Goal: Task Accomplishment & Management: Complete application form

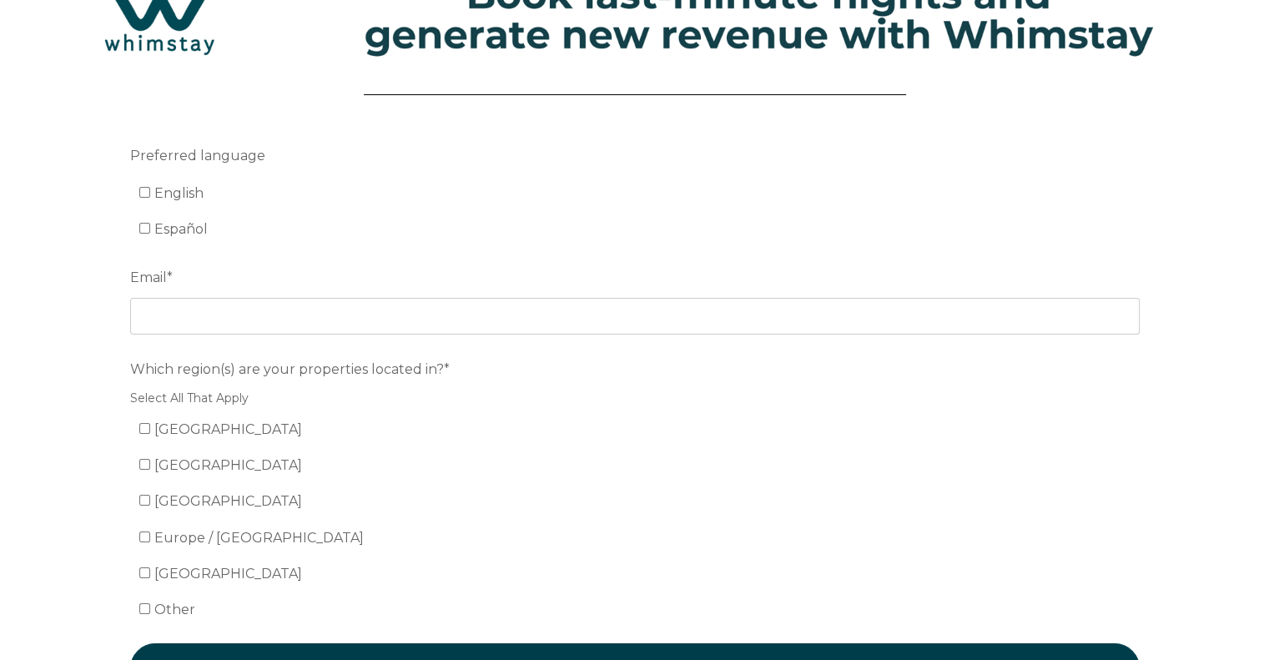
scroll to position [5, 0]
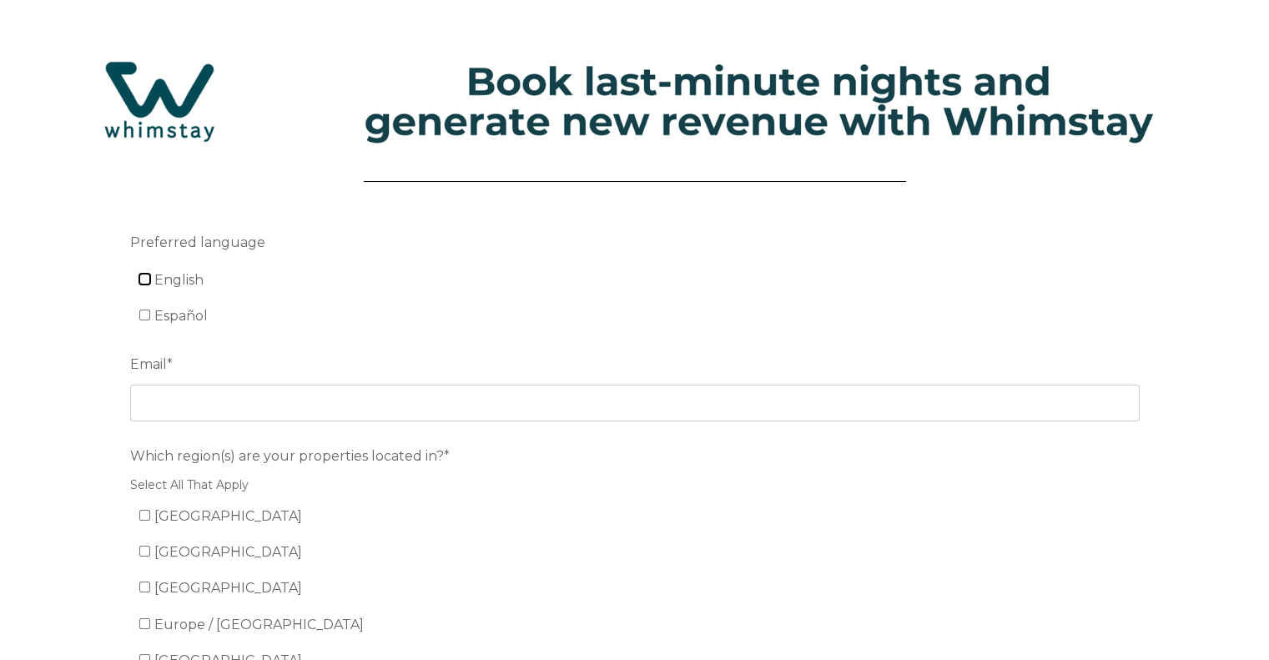
click at [143, 279] on input "English" at bounding box center [144, 279] width 11 height 11
checkbox input "true"
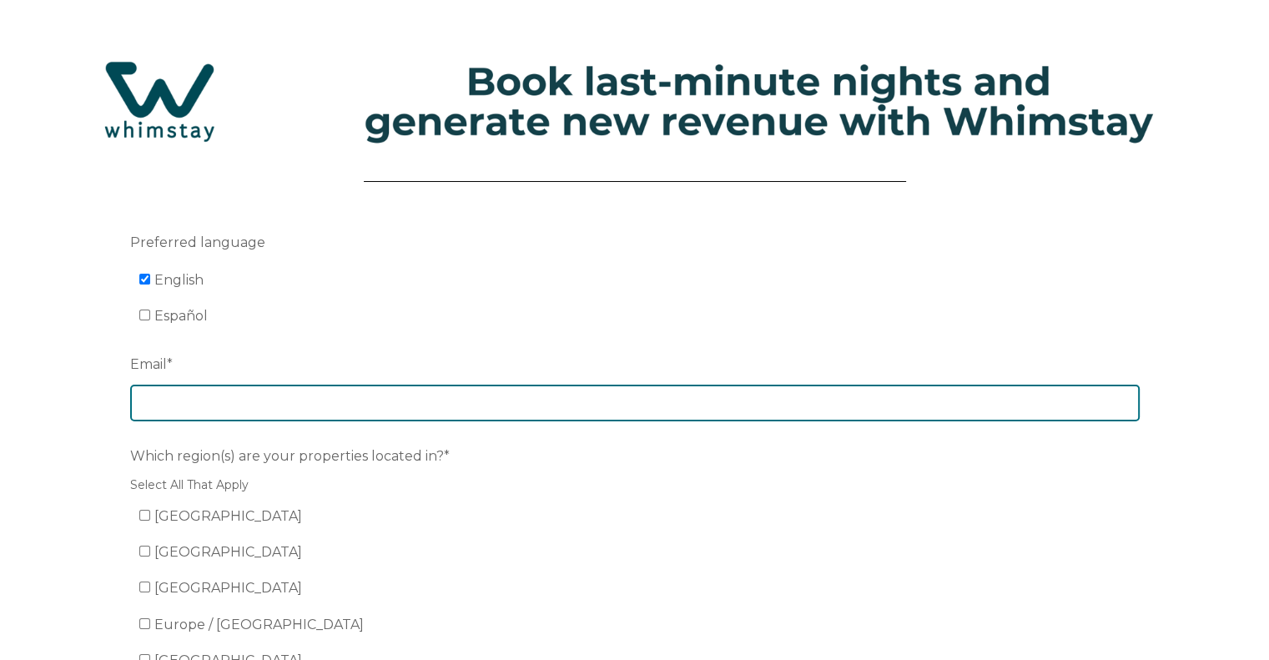
click at [258, 415] on input "Email *" at bounding box center [635, 403] width 1010 height 37
type input "[EMAIL_ADDRESS][DOMAIN_NAME]"
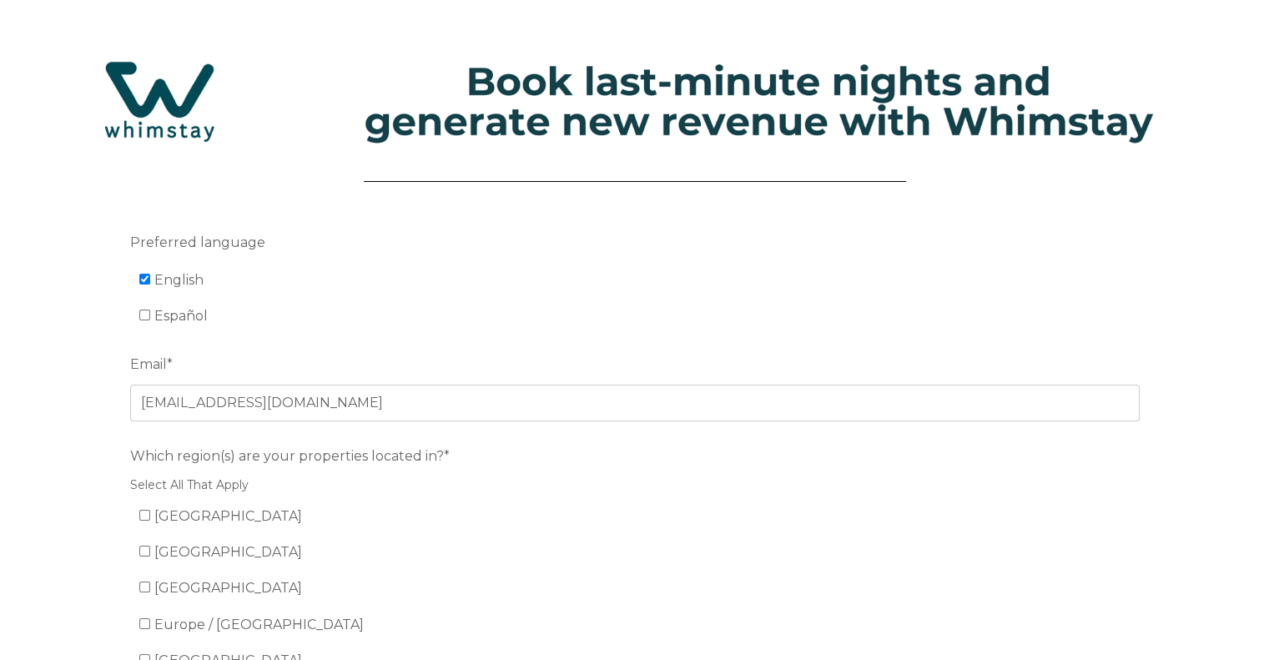
click at [743, 503] on li "[GEOGRAPHIC_DATA]" at bounding box center [644, 516] width 1010 height 27
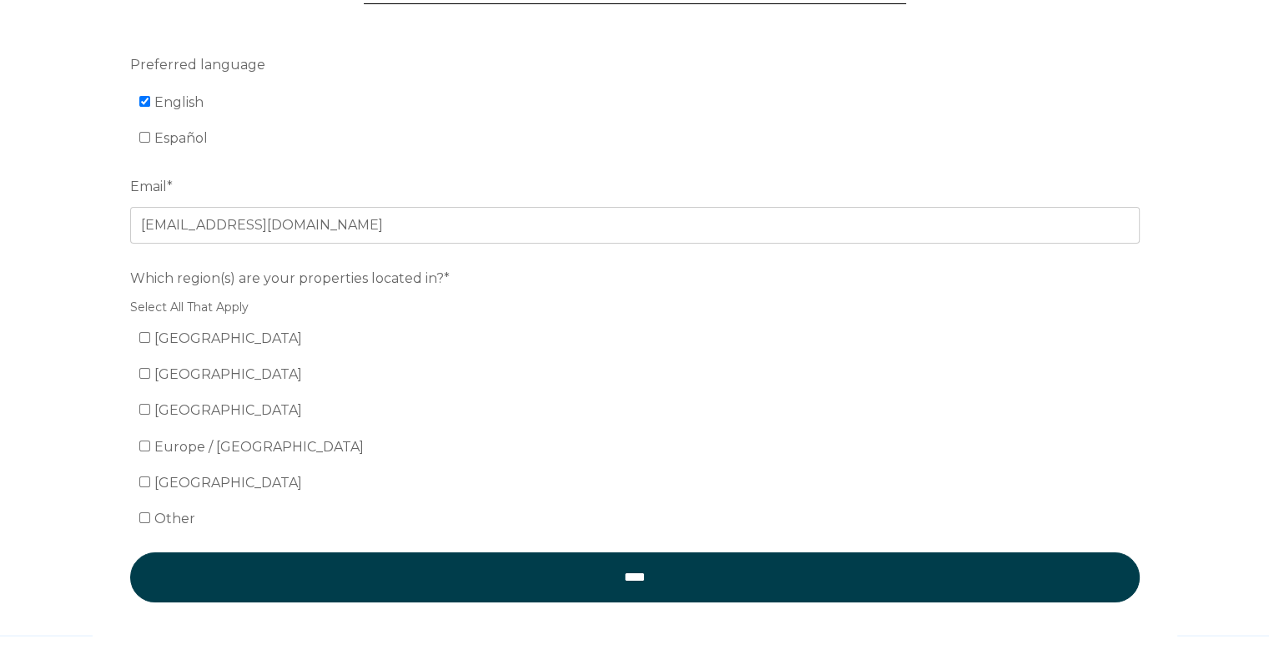
scroll to position [255, 0]
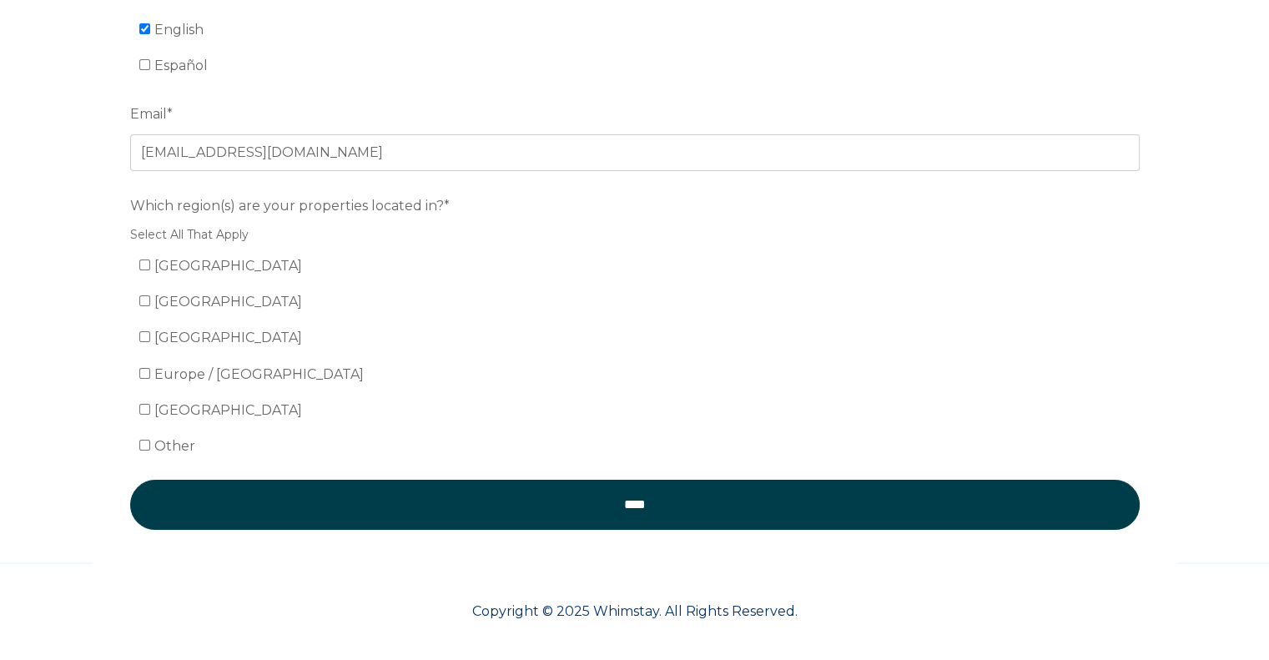
click at [200, 269] on span "[GEOGRAPHIC_DATA]" at bounding box center [228, 266] width 148 height 16
click at [150, 269] on input "[GEOGRAPHIC_DATA]" at bounding box center [144, 265] width 11 height 11
checkbox input "true"
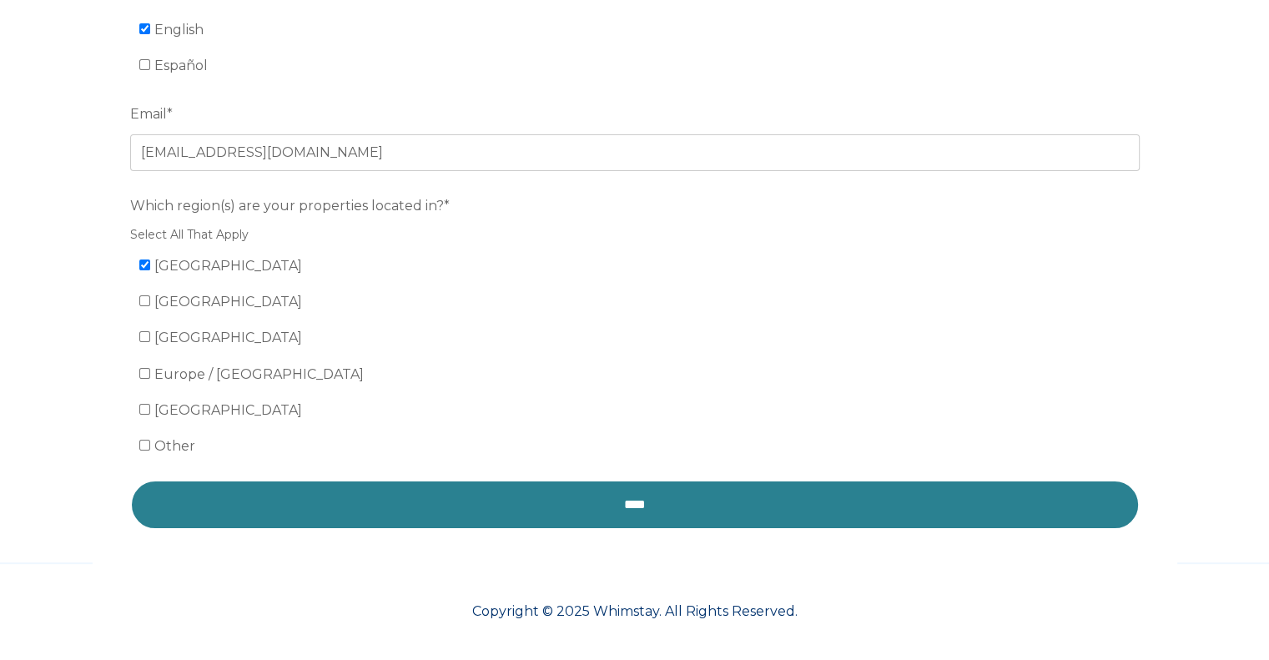
click at [622, 507] on input "****" at bounding box center [635, 505] width 1010 height 50
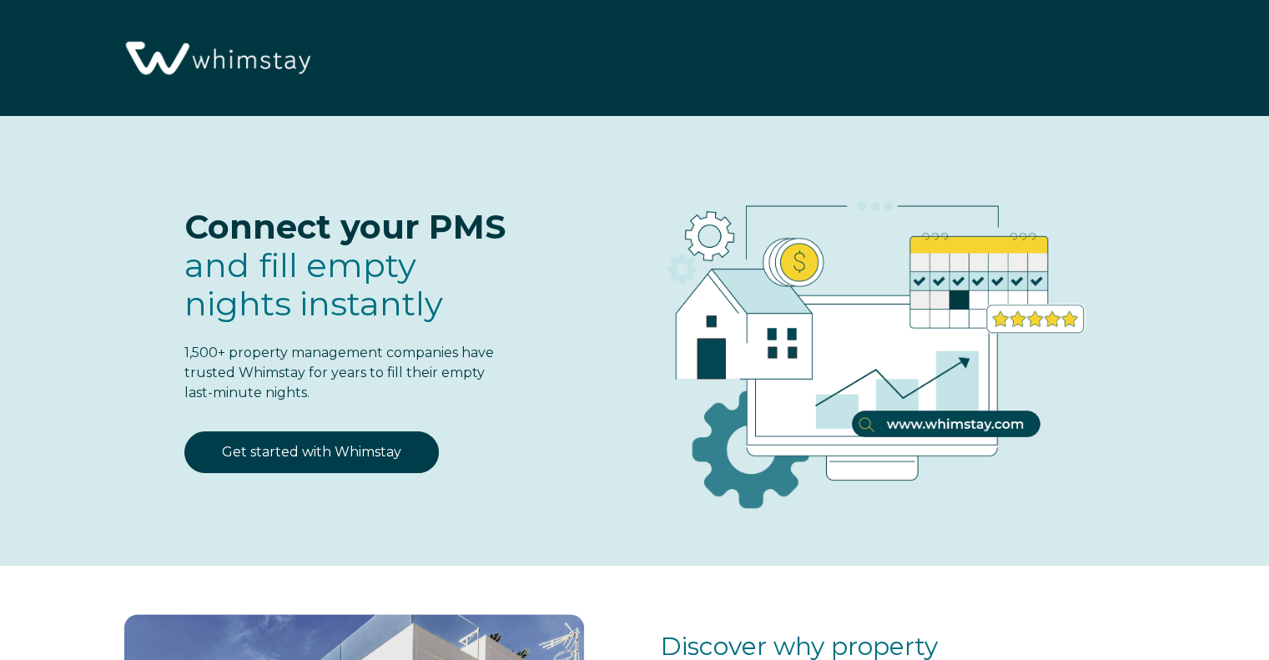
select select "US"
select select "Standard"
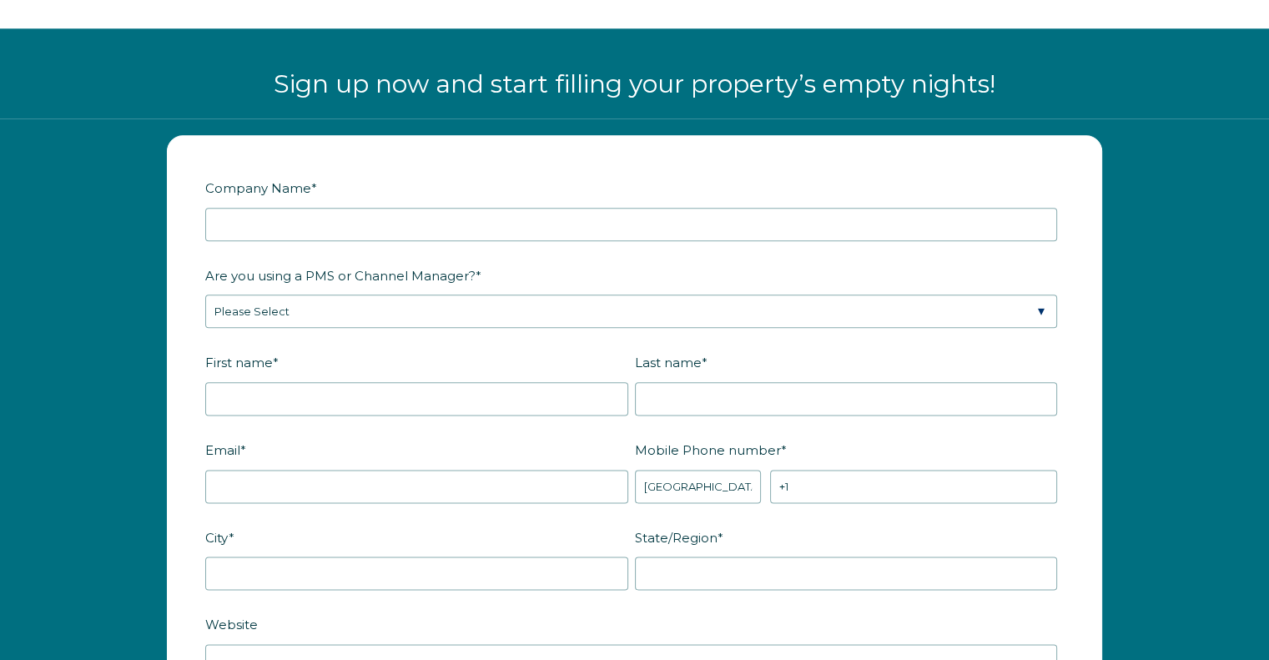
scroll to position [2086, 0]
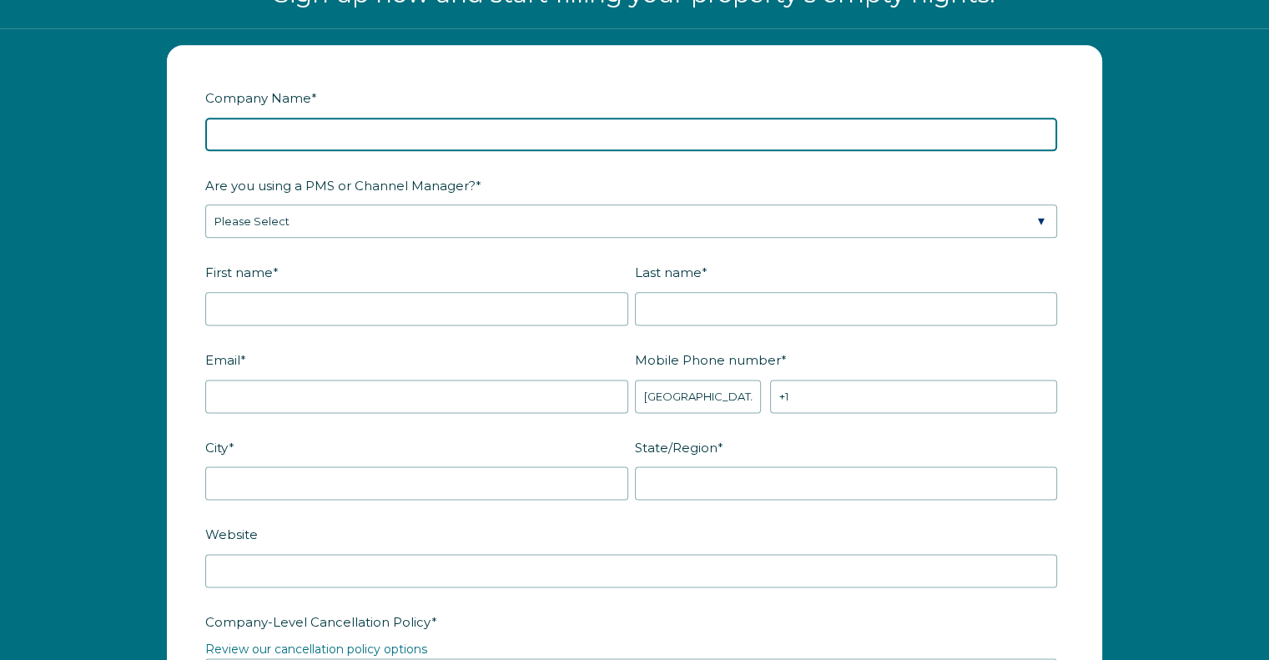
drag, startPoint x: 452, startPoint y: 129, endPoint x: 454, endPoint y: 117, distance: 11.8
click at [452, 126] on input "Company Name *" at bounding box center [631, 134] width 852 height 33
type input "My Destin Beach Vacation"
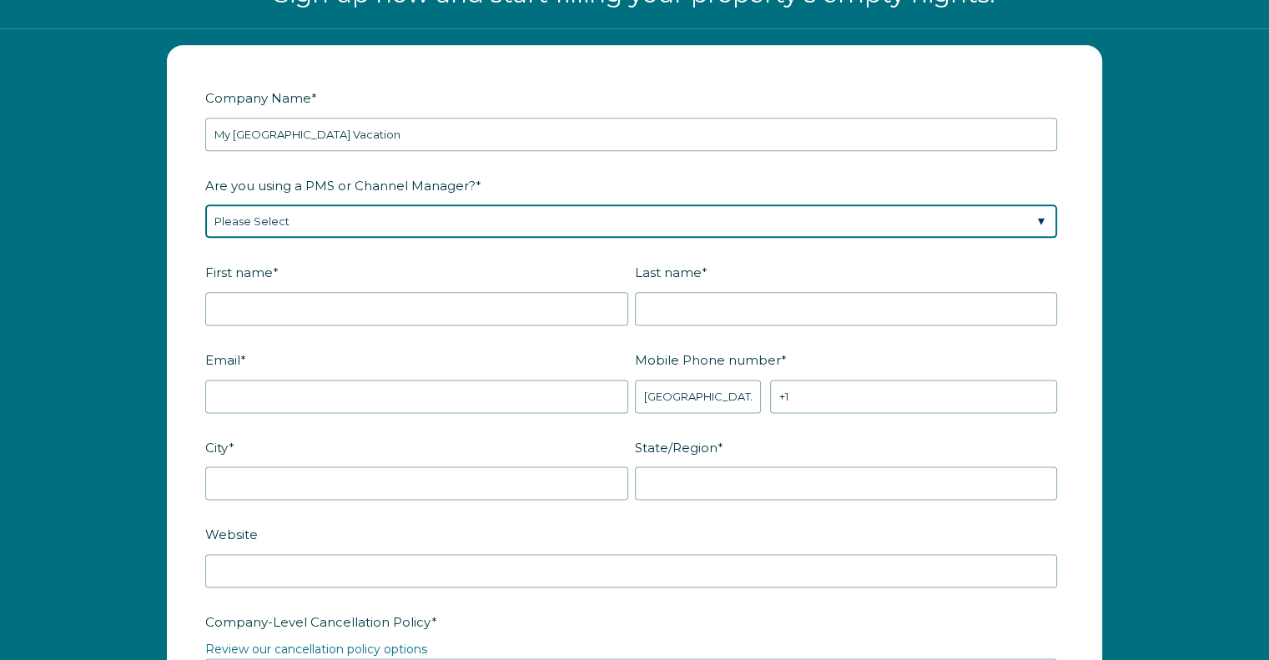
click at [467, 229] on select "Please Select Barefoot BookingPal Boost Brightside CiiRUS Escapia Guesty Hostaw…" at bounding box center [631, 220] width 852 height 33
select select "Guesty"
click at [205, 204] on select "Please Select Barefoot BookingPal Boost Brightside CiiRUS Escapia Guesty Hostaw…" at bounding box center [631, 220] width 852 height 33
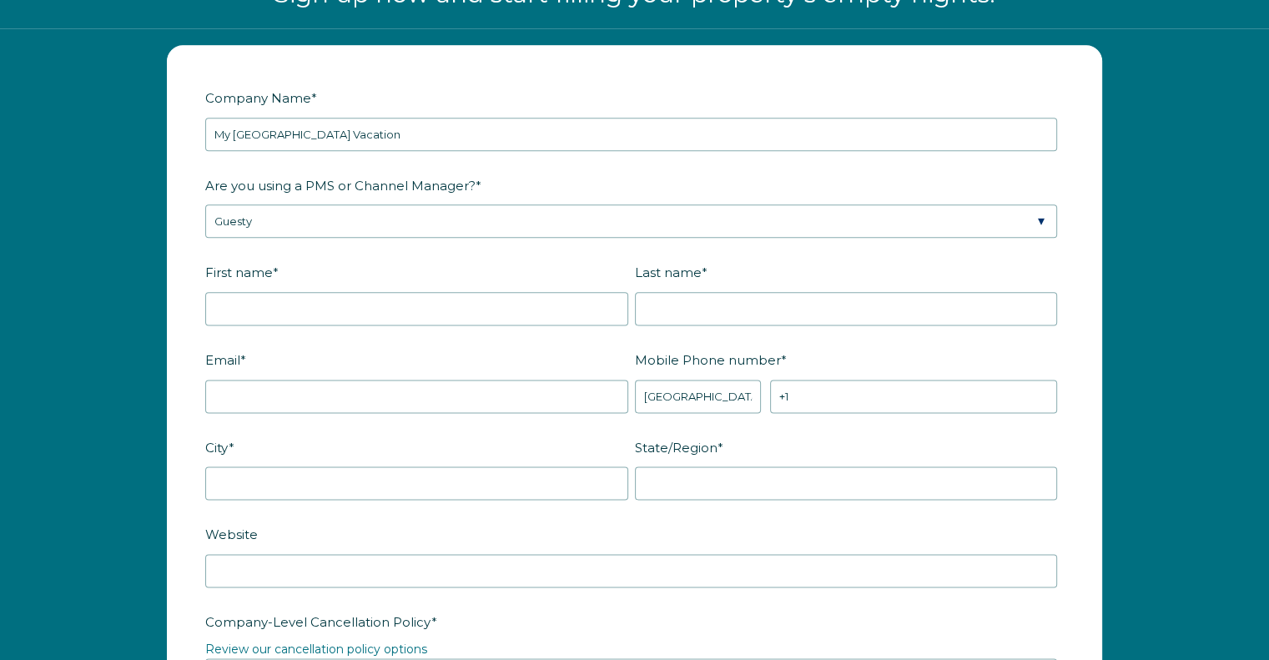
drag, startPoint x: 166, startPoint y: 282, endPoint x: 170, endPoint y: 273, distance: 10.1
click at [166, 281] on div "Company Name * My Destin Beach Vacation Are you using a PMS or Channel Manager?…" at bounding box center [634, 663] width 969 height 1237
click at [250, 311] on input "First name *" at bounding box center [416, 308] width 423 height 33
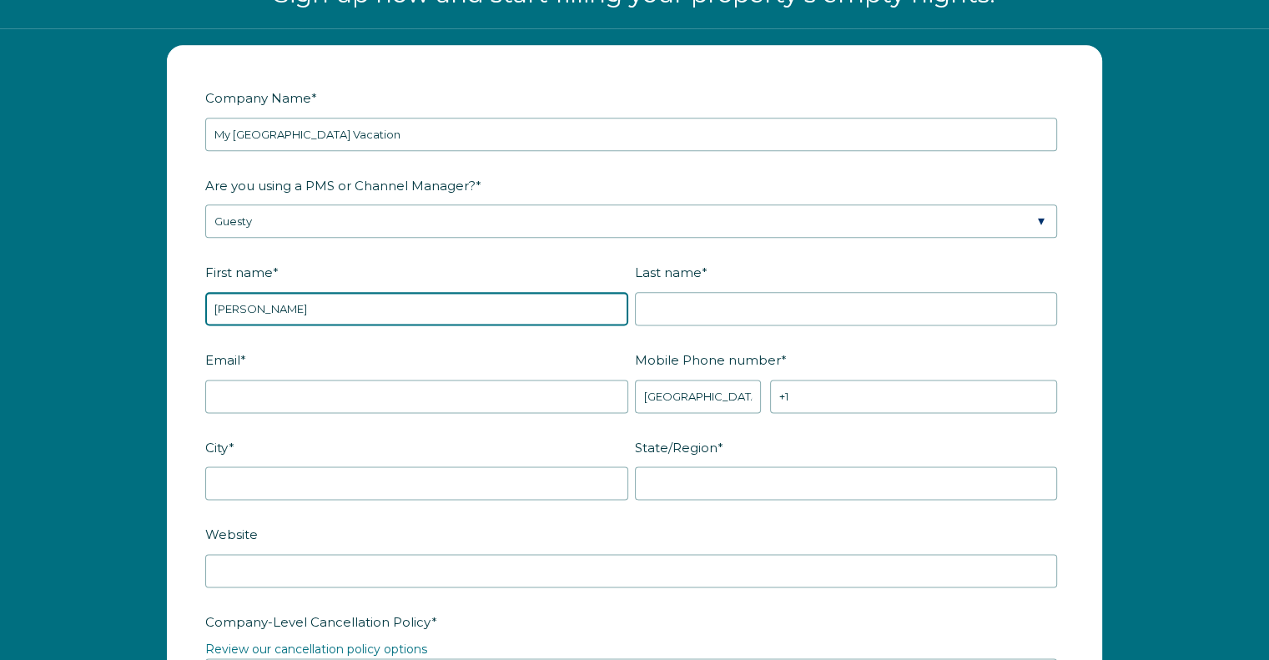
type input "[PERSON_NAME]"
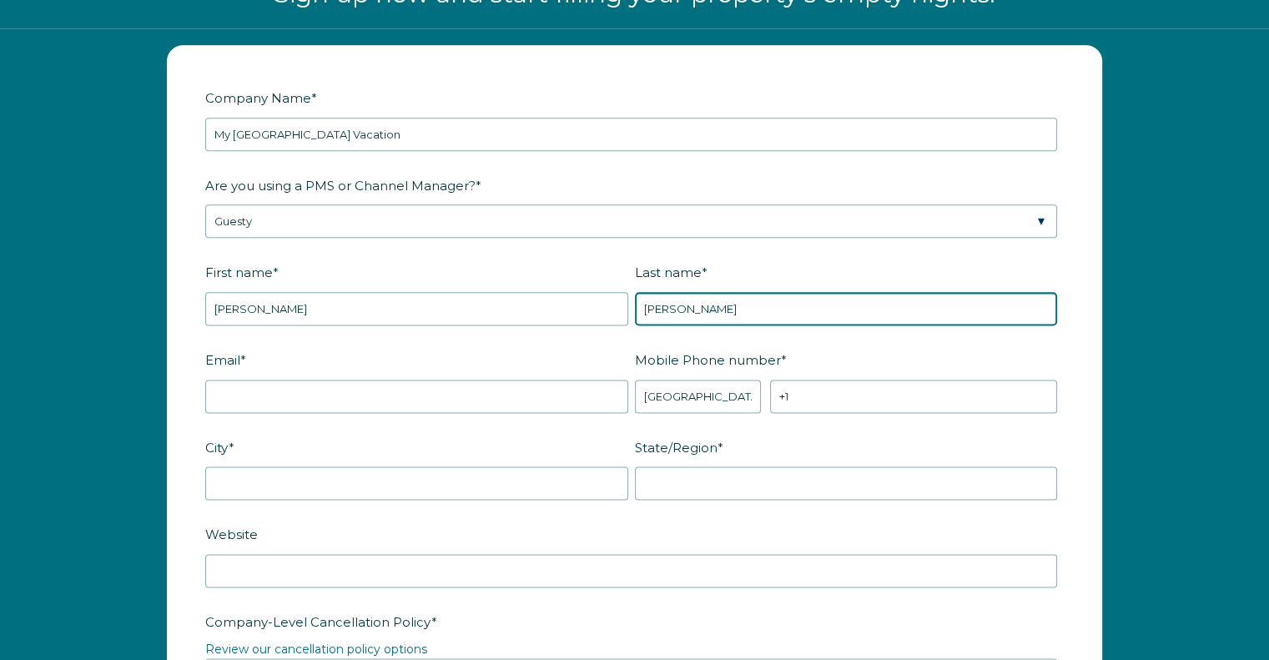
type input "[PERSON_NAME]"
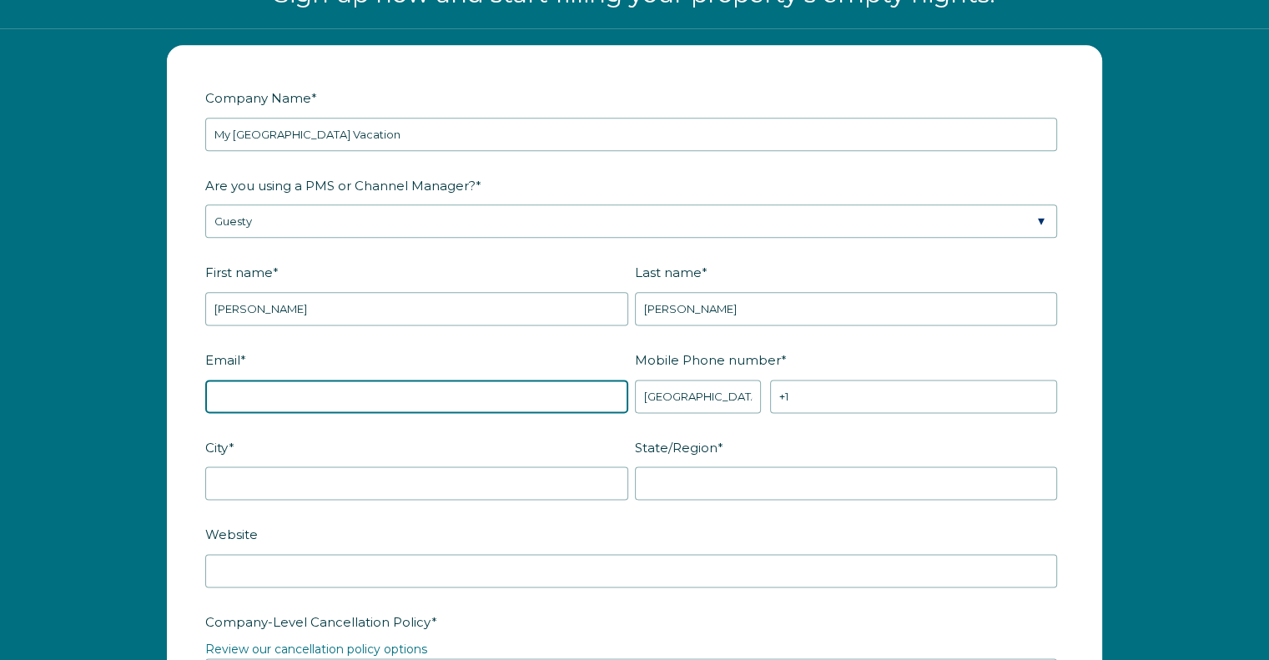
click at [262, 391] on input "Email *" at bounding box center [416, 396] width 423 height 33
type input "[EMAIL_ADDRESS][DOMAIN_NAME]"
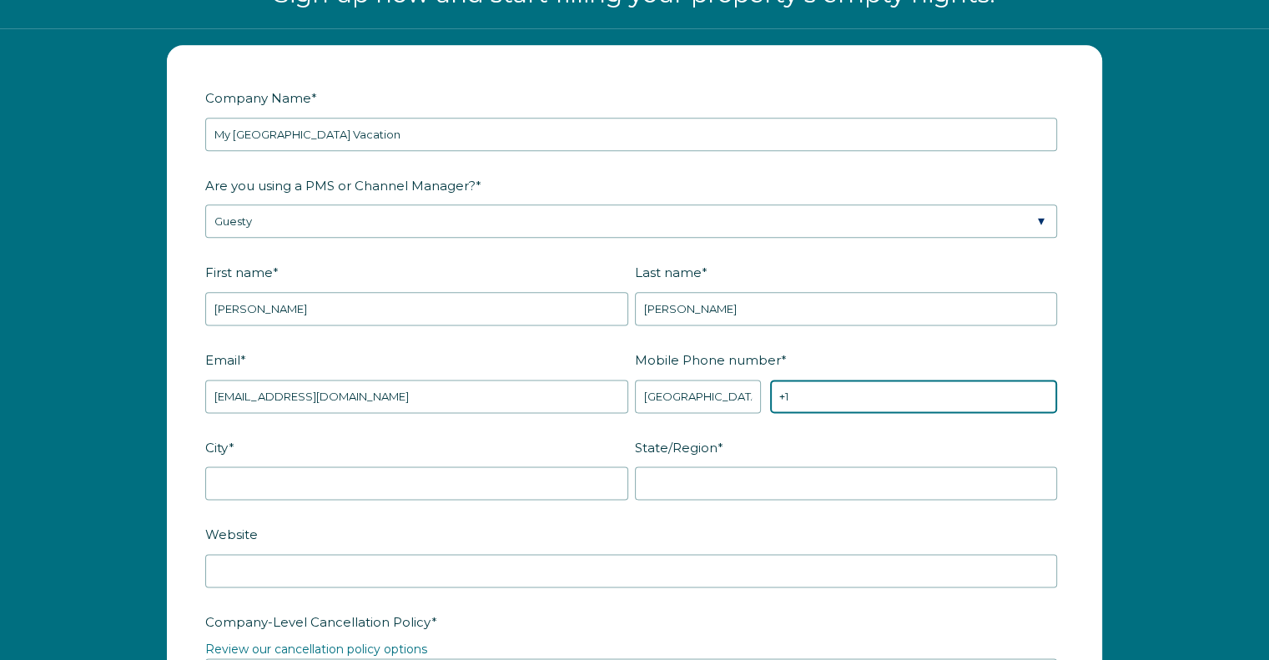
click at [833, 395] on input "+1" at bounding box center [913, 396] width 287 height 33
type input "+1 8504996683"
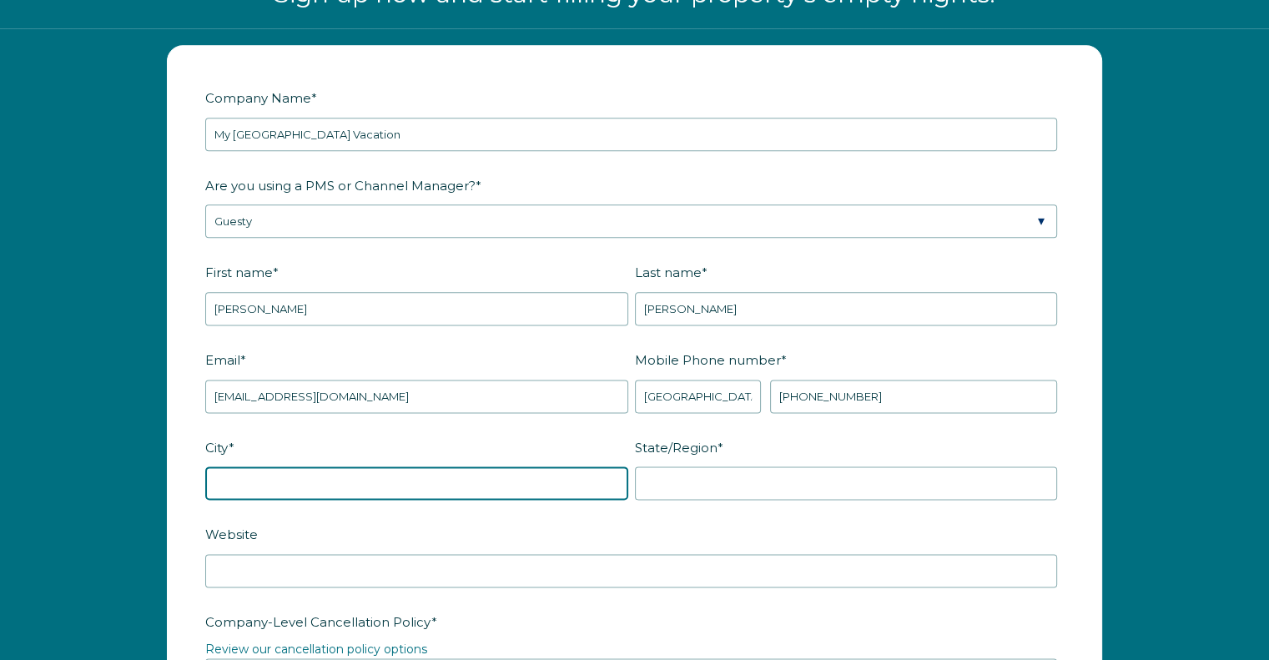
click at [457, 487] on input "City *" at bounding box center [416, 483] width 423 height 33
type input "Destin"
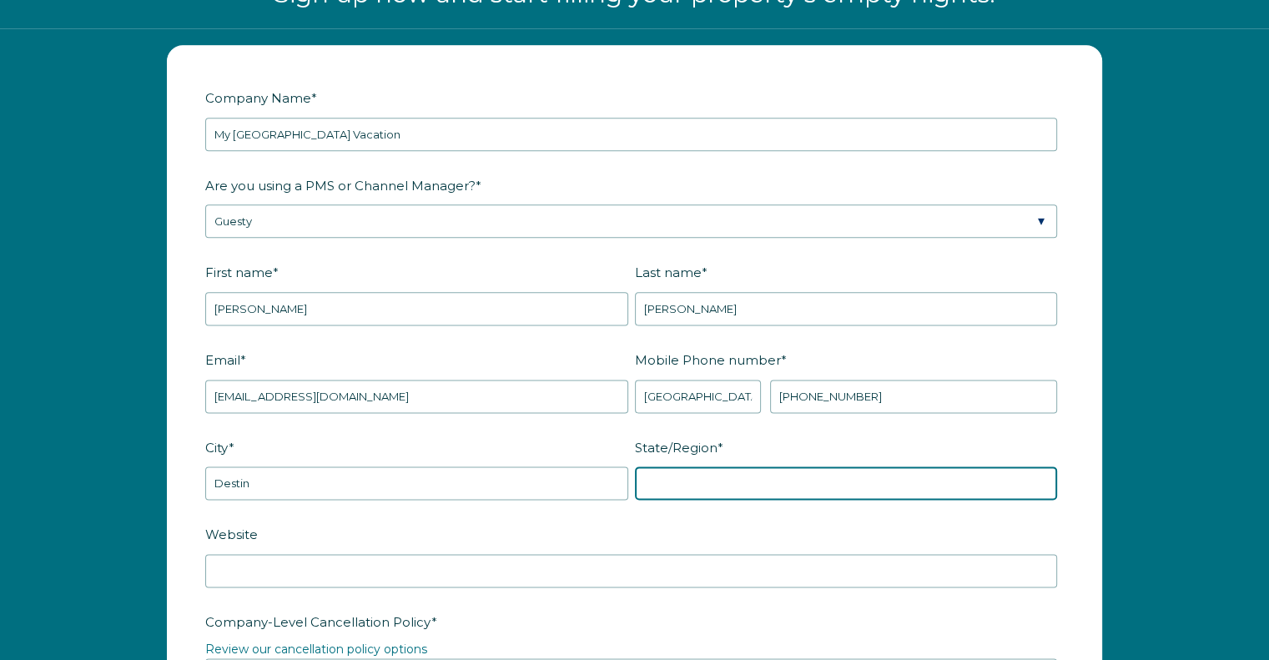
click at [734, 473] on input "State/Region *" at bounding box center [846, 483] width 423 height 33
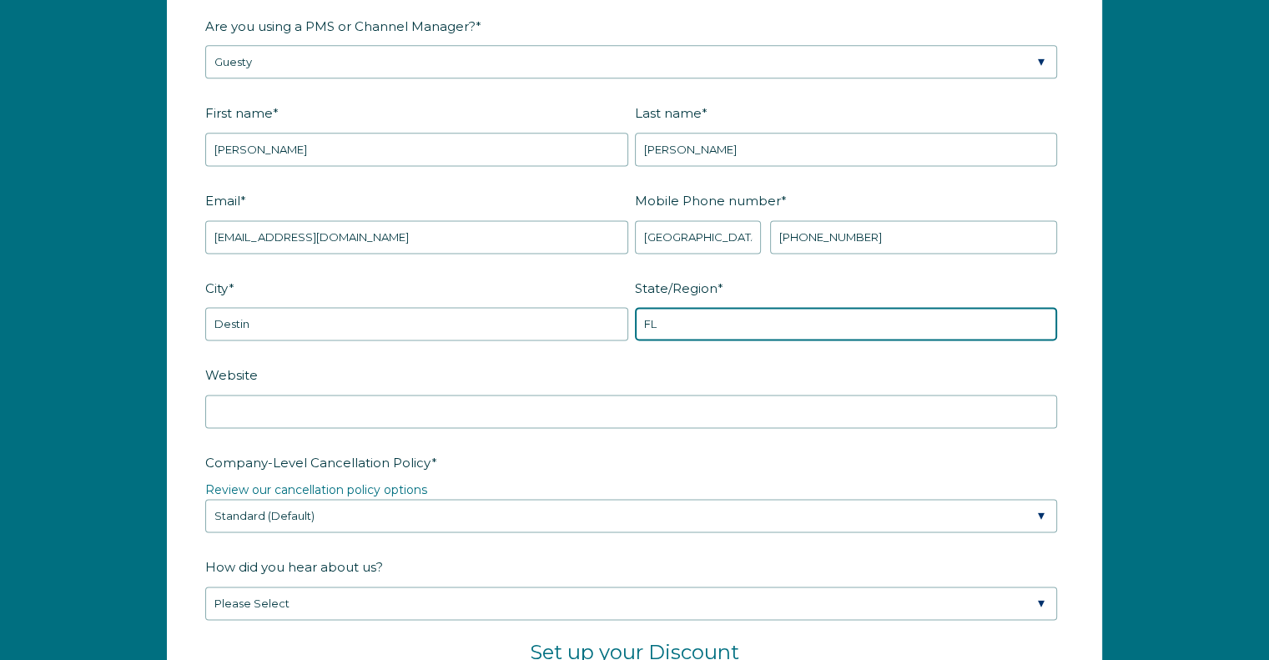
scroll to position [2253, 0]
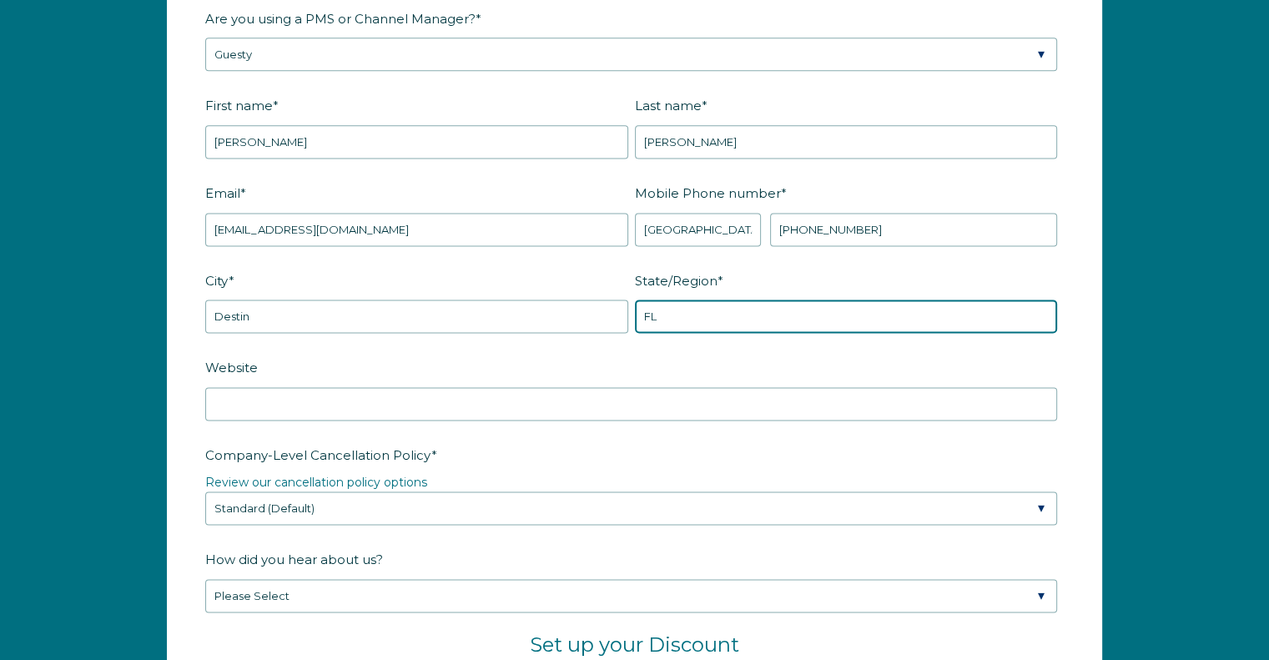
type input "FL"
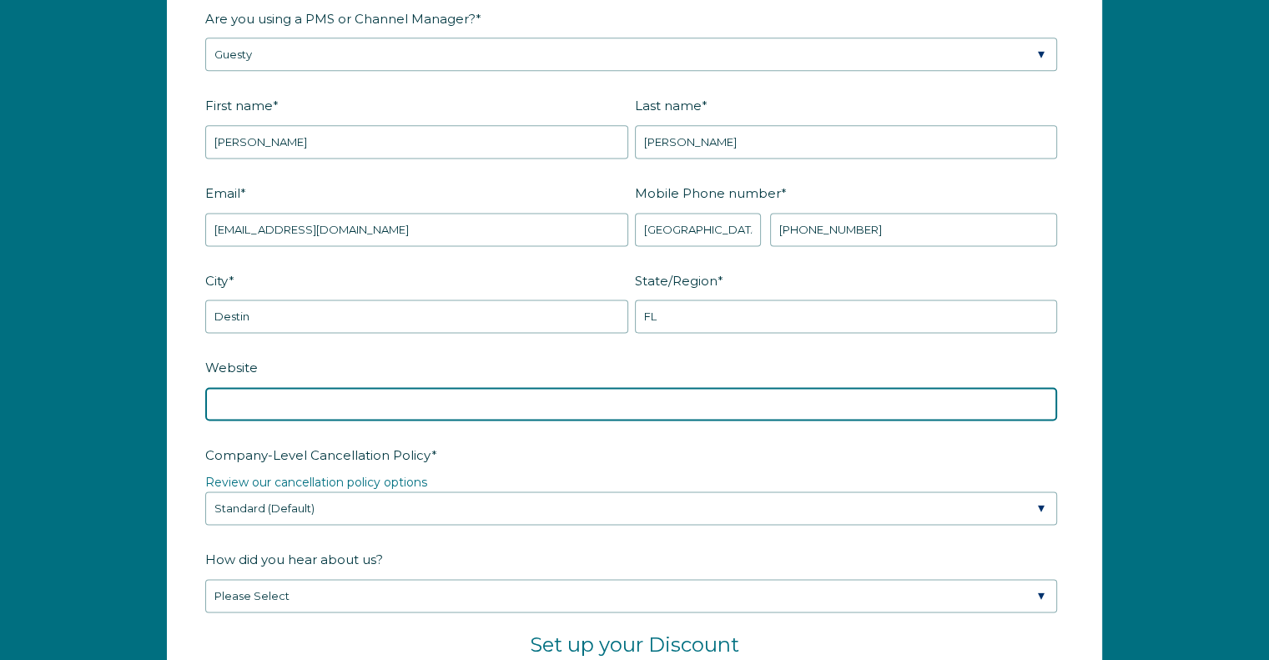
click at [539, 397] on input "Website" at bounding box center [631, 403] width 852 height 33
type input "www.mydestinbeachvacation.com"
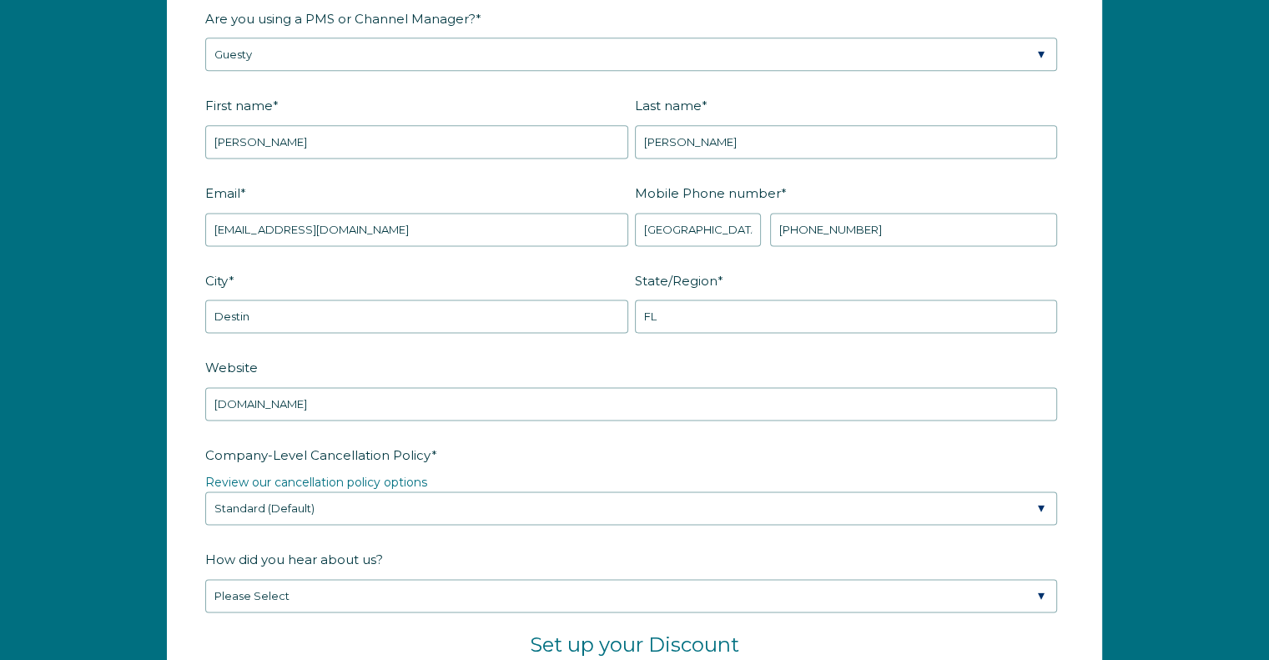
click at [754, 447] on label "Company-Level Cancellation Policy *" at bounding box center [634, 455] width 859 height 29
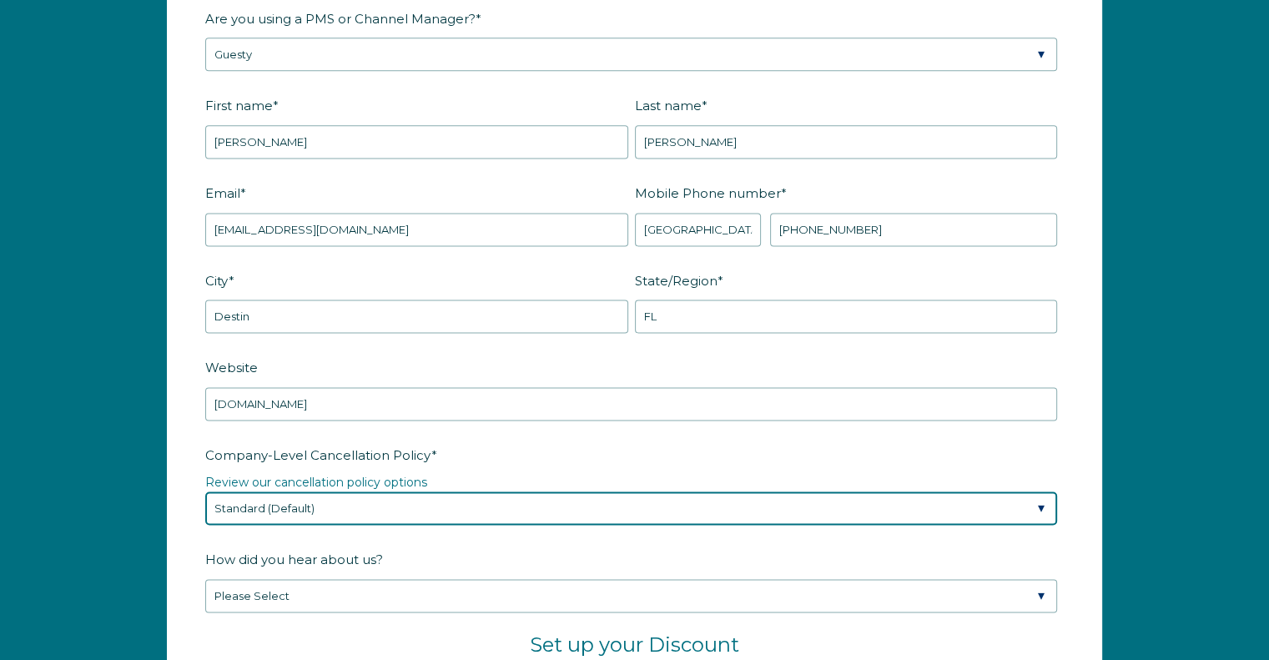
click at [754, 492] on select "Please Select Partial Standard (Default) Moderate Strict" at bounding box center [631, 508] width 852 height 33
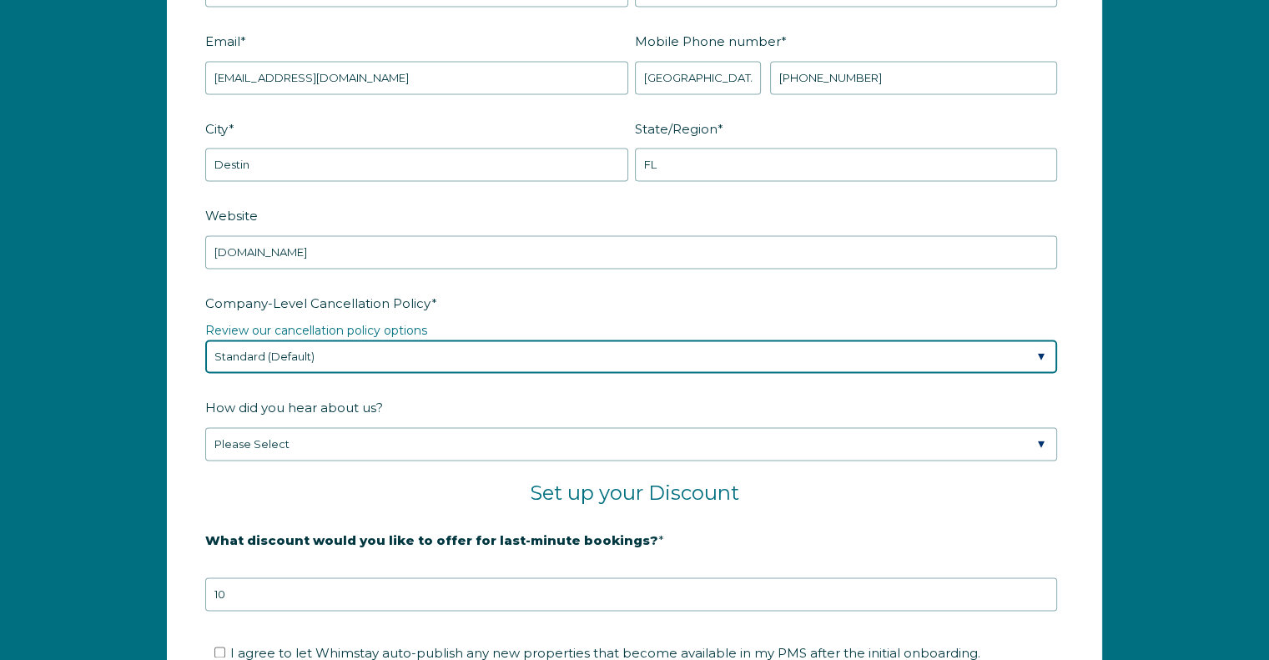
scroll to position [2420, 0]
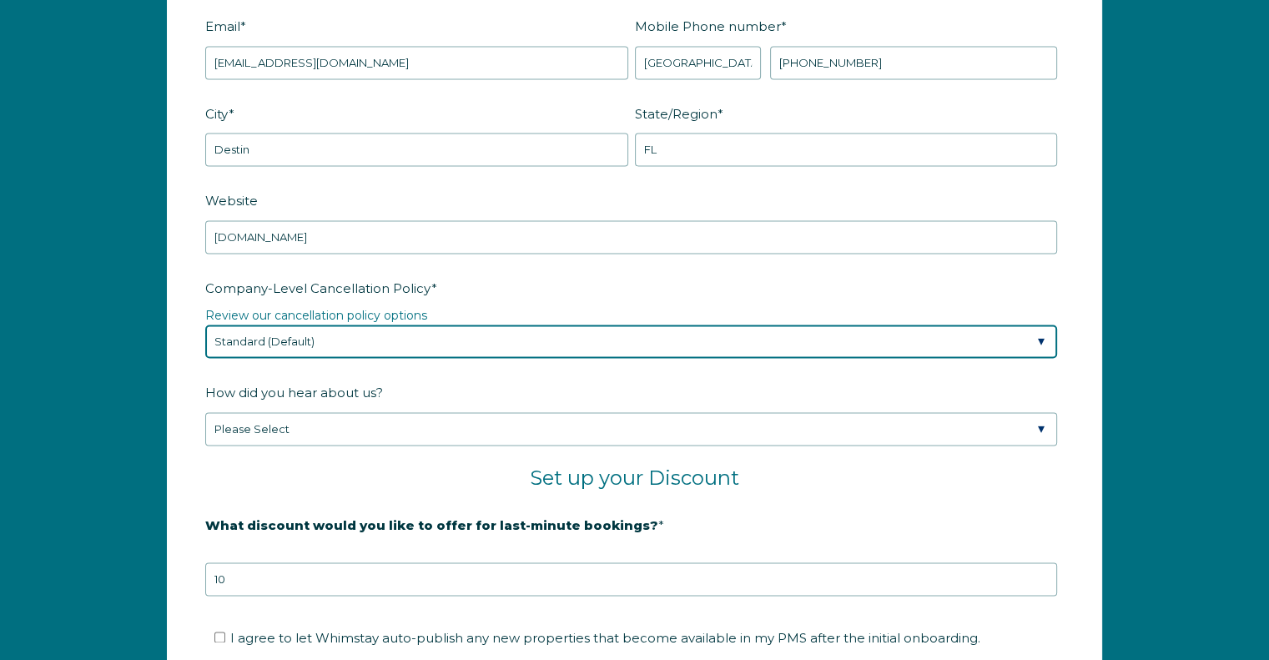
click at [514, 333] on select "Please Select Partial Standard (Default) Moderate Strict" at bounding box center [631, 341] width 852 height 33
select select "Moderate"
click at [205, 325] on select "Please Select Partial Standard (Default) Moderate Strict" at bounding box center [631, 341] width 852 height 33
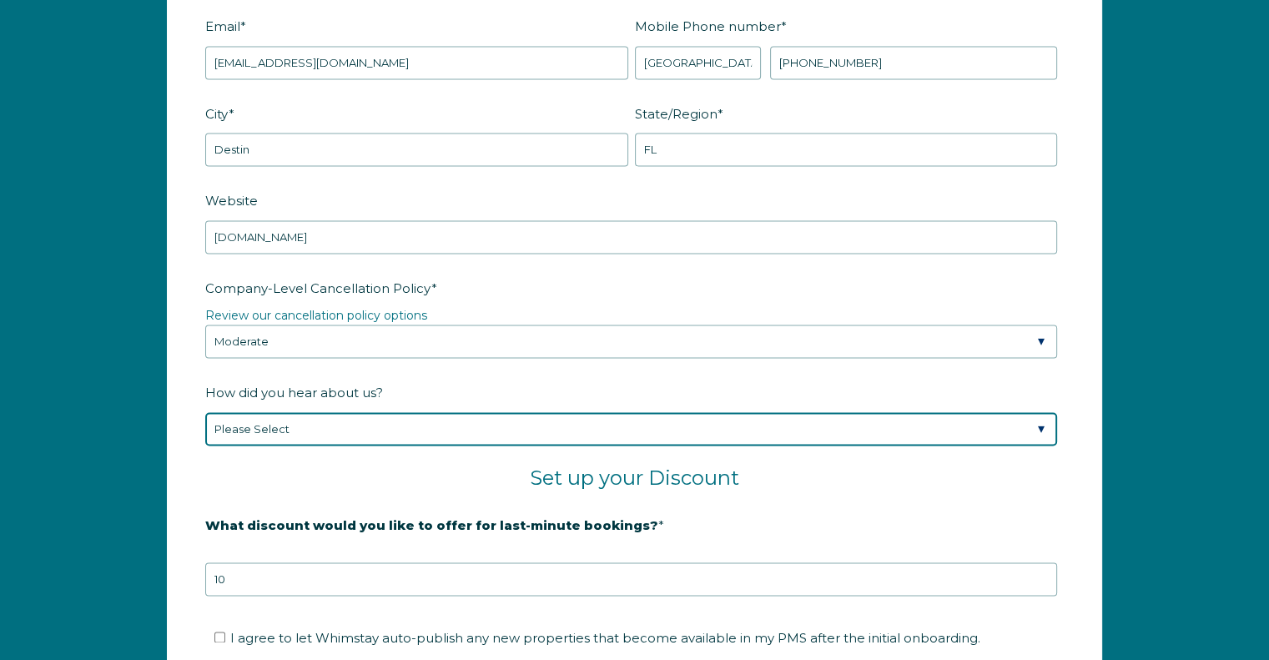
click at [344, 418] on select "Please Select Found Whimstay through a Google search Spoke to a Whimstay salesp…" at bounding box center [631, 428] width 852 height 33
select select "Whimstay Sales"
click at [205, 412] on select "Please Select Found Whimstay through a Google search Spoke to a Whimstay salesp…" at bounding box center [631, 428] width 852 height 33
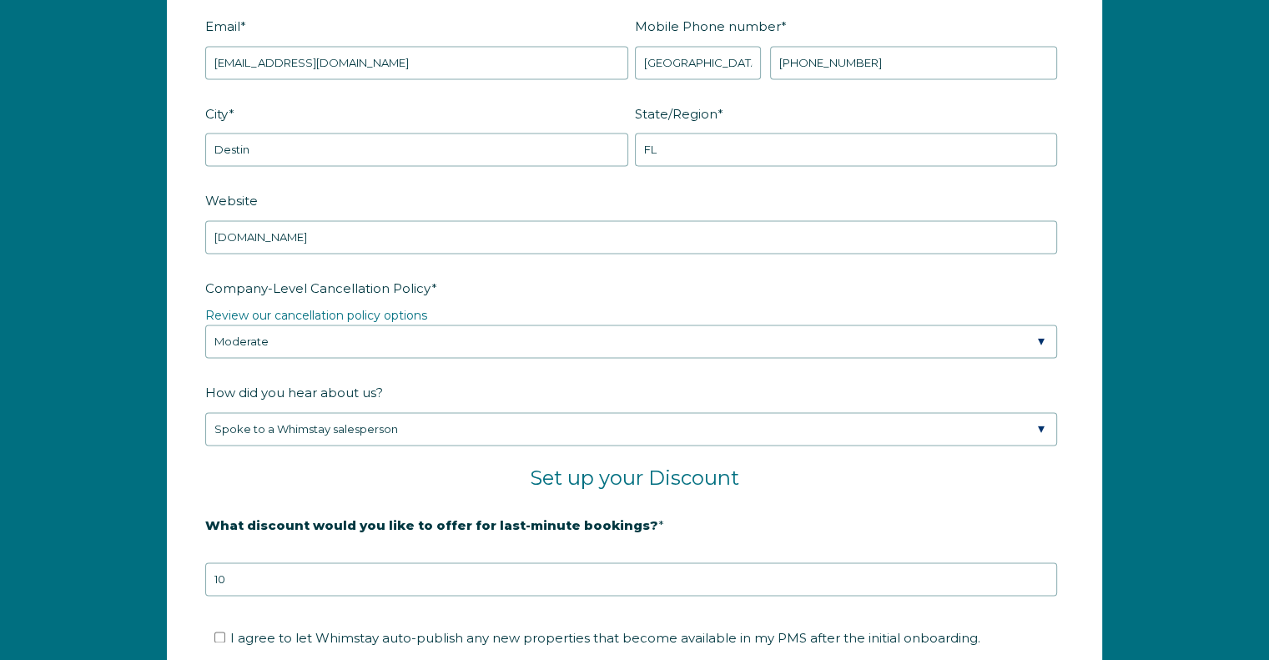
click at [885, 486] on fieldset "Set up your Discount" at bounding box center [634, 488] width 859 height 45
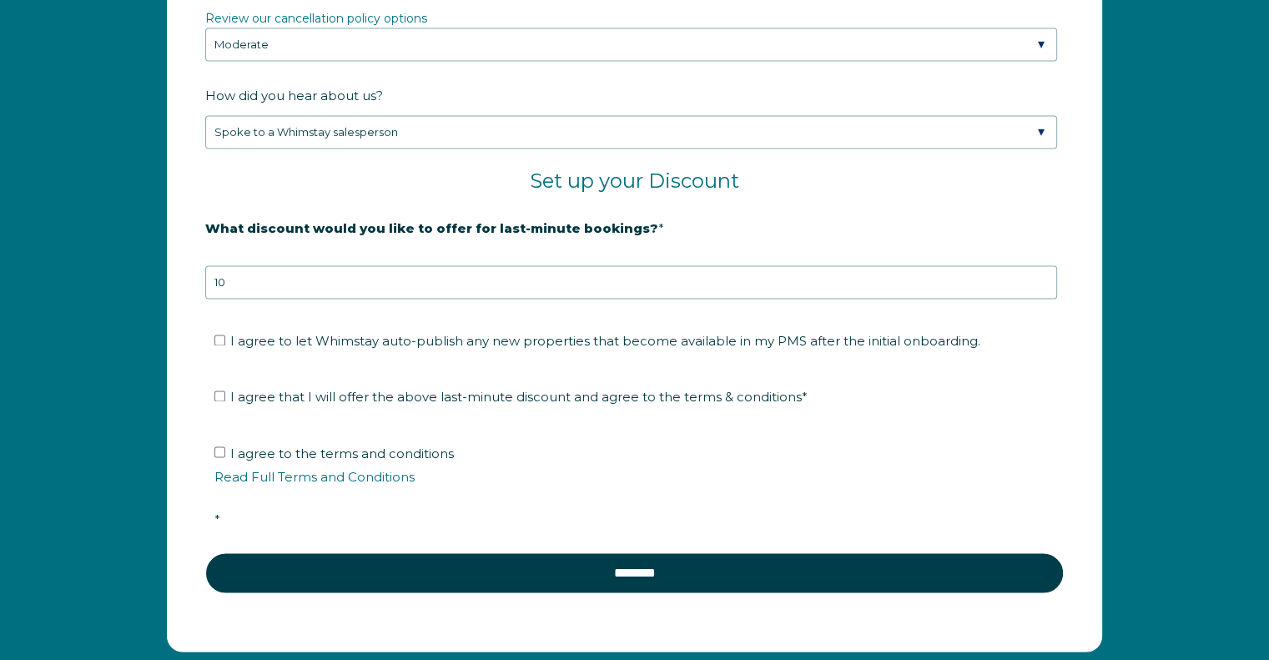
scroll to position [2754, 0]
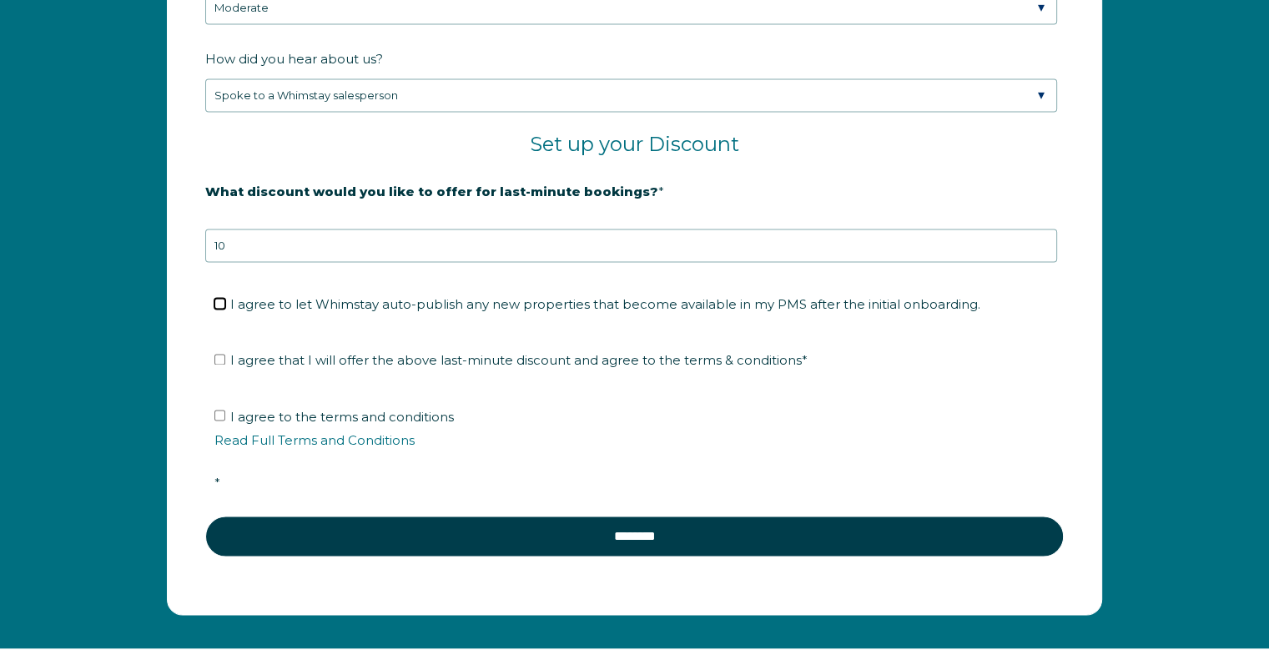
click at [224, 301] on input "I agree to let Whimstay auto-publish any new properties that become available i…" at bounding box center [219, 303] width 11 height 11
checkbox input "true"
click at [220, 358] on input "I agree that I will offer the above last-minute discount and agree to the terms…" at bounding box center [219, 359] width 11 height 11
checkbox input "true"
drag, startPoint x: 220, startPoint y: 408, endPoint x: 316, endPoint y: 485, distance: 122.9
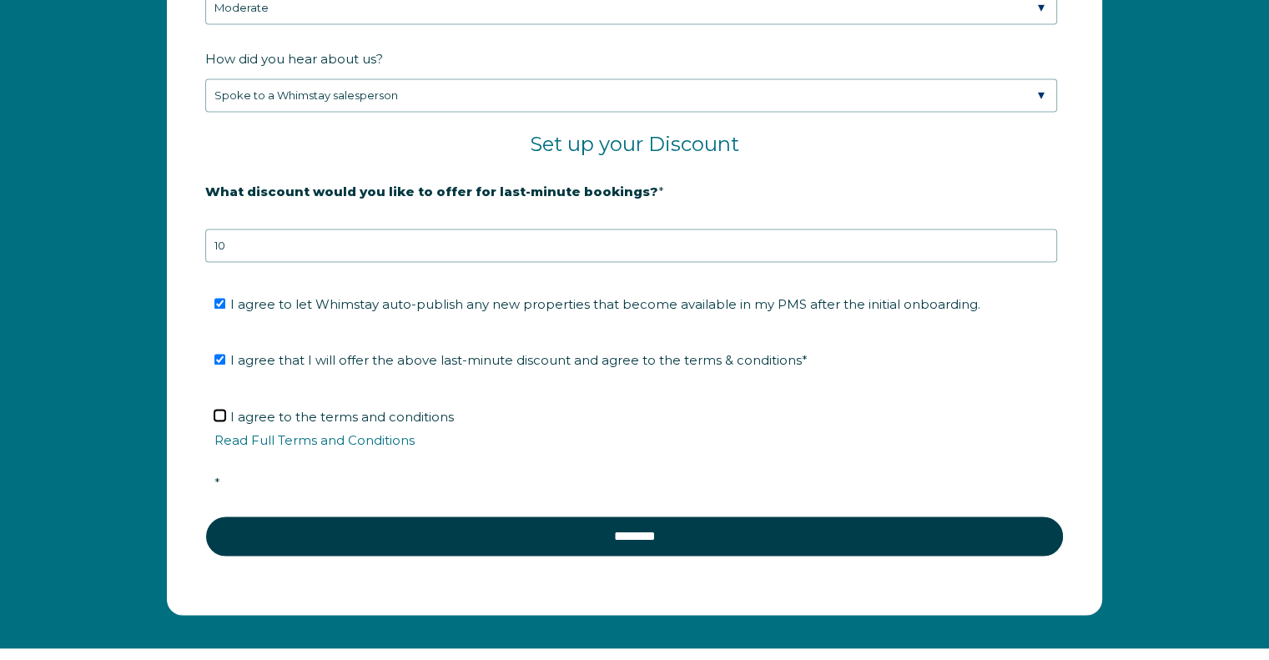
click at [220, 410] on input "I agree to the terms and conditions Read Full Terms and Conditions *" at bounding box center [219, 415] width 11 height 11
checkbox input "true"
click at [901, 413] on li "I agree to the terms and conditions Read Full Terms and Conditions *" at bounding box center [640, 449] width 852 height 93
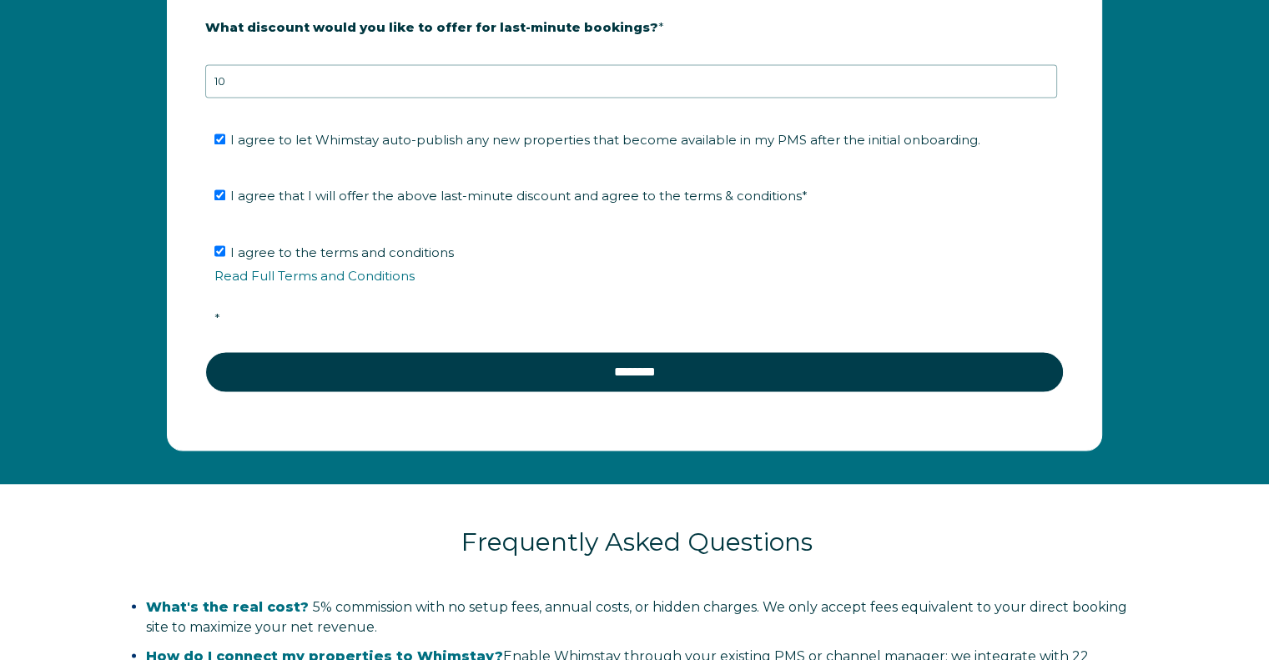
scroll to position [2921, 0]
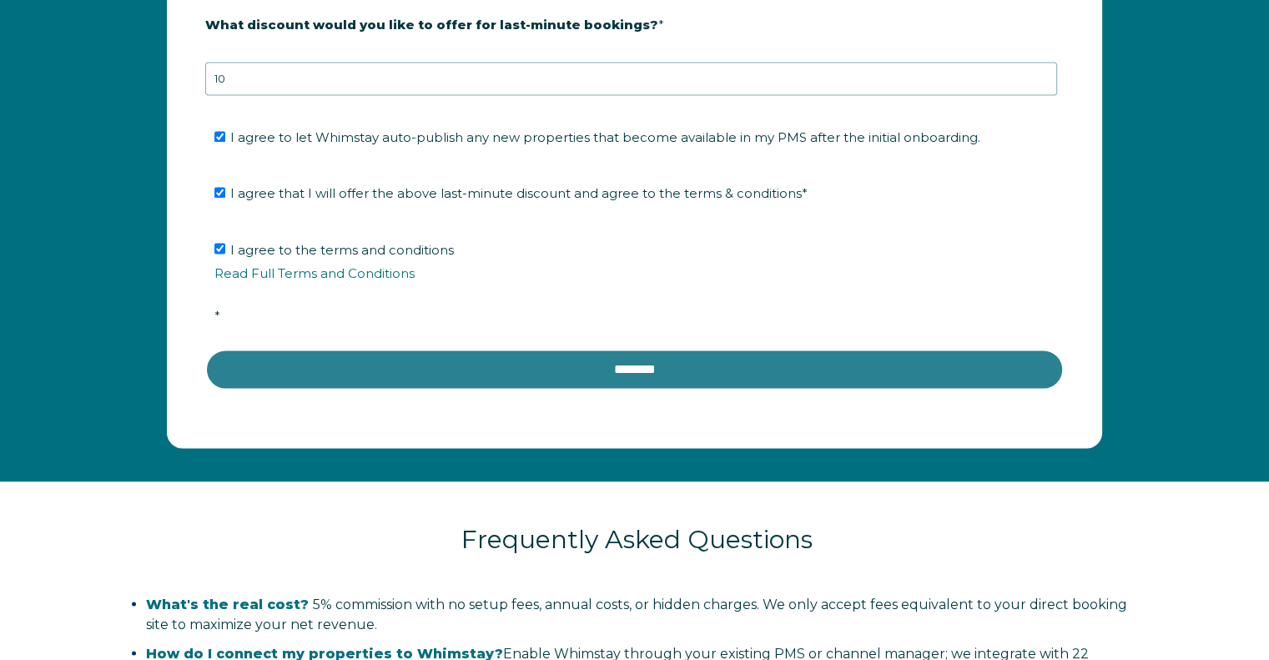
click at [644, 367] on input "********" at bounding box center [634, 369] width 859 height 40
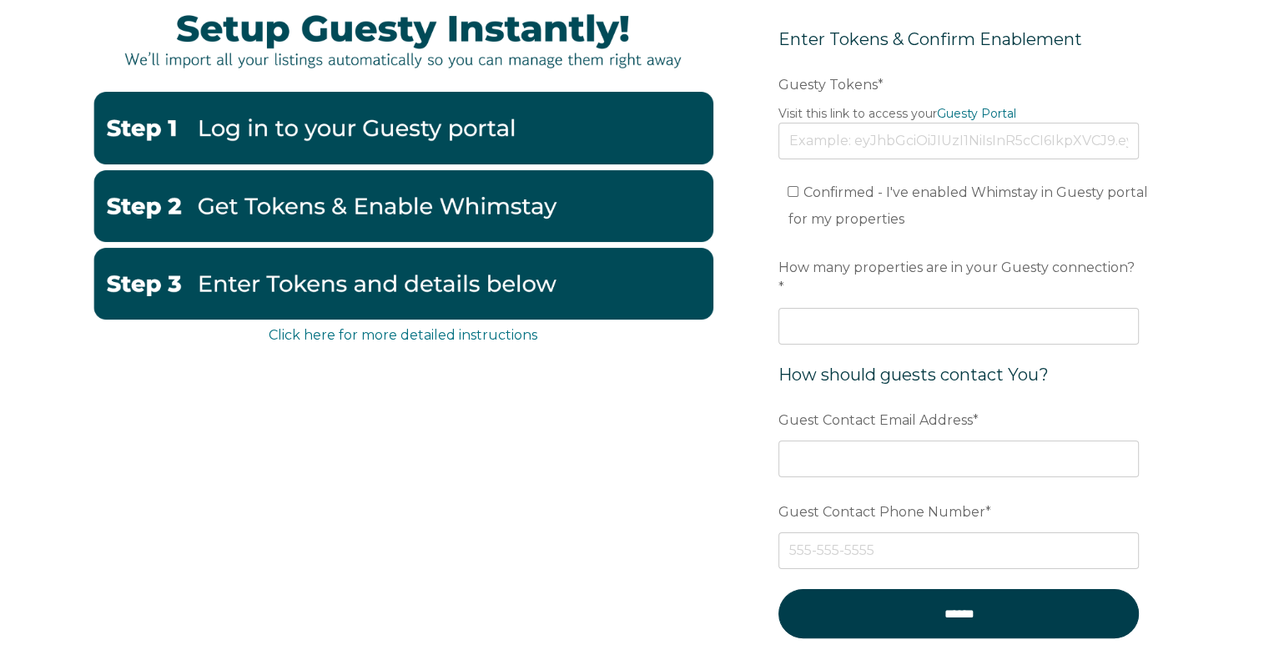
scroll to position [114, 0]
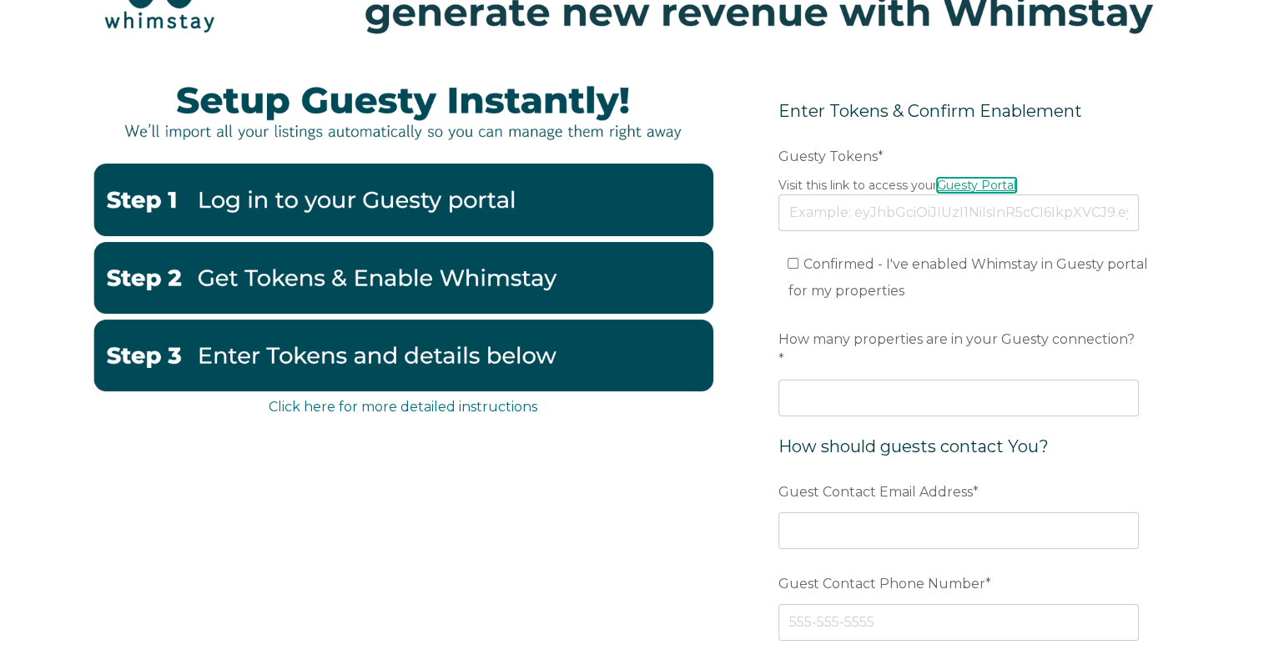
click at [1003, 182] on link "Guesty Portal" at bounding box center [976, 185] width 79 height 15
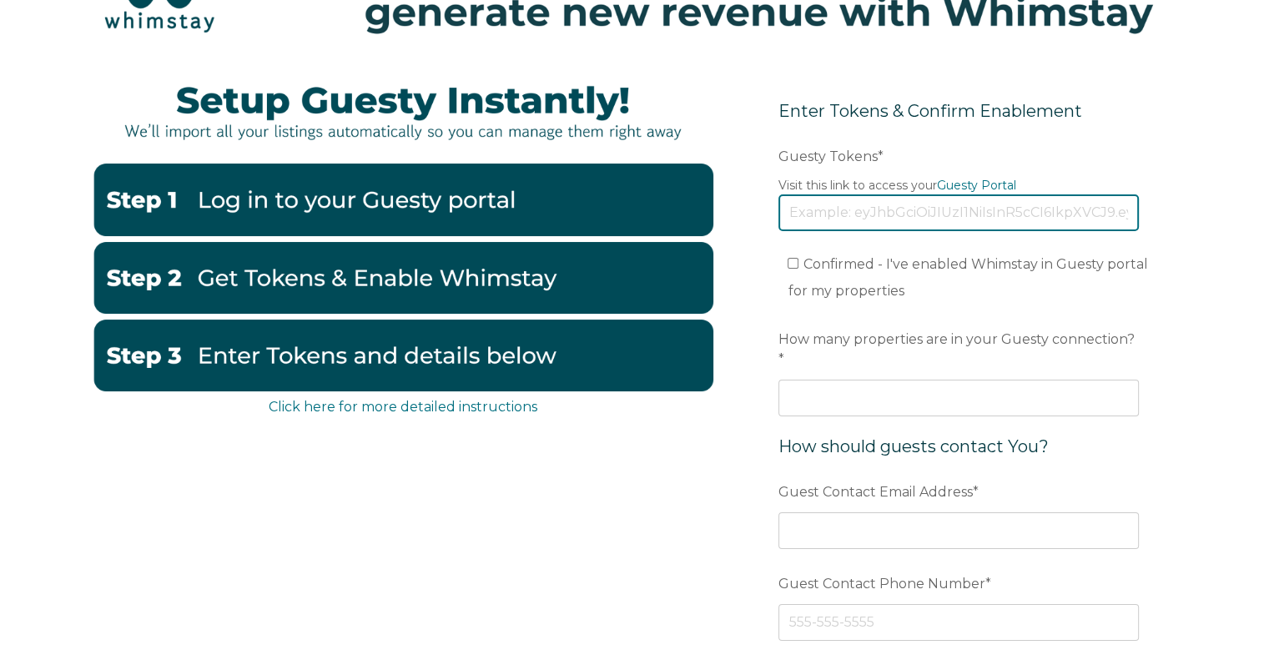
click at [948, 212] on input "Guesty Tokens *" at bounding box center [959, 212] width 361 height 37
paste input "eyJhbGciOiJIUzI1NiIsInR5cCI6IkpXVCJ9.eyJ0b2tlbklkIjoiNjhkZmY2ZWY5NzVmMTkyYjlkYm…"
type input "eyJhbGciOiJIUzI1NiIsInR5cCI6IkpXVCJ9.eyJ0b2tlbklkIjoiNjhkZmY2ZWY5NzVmMTkyYjlkYm…"
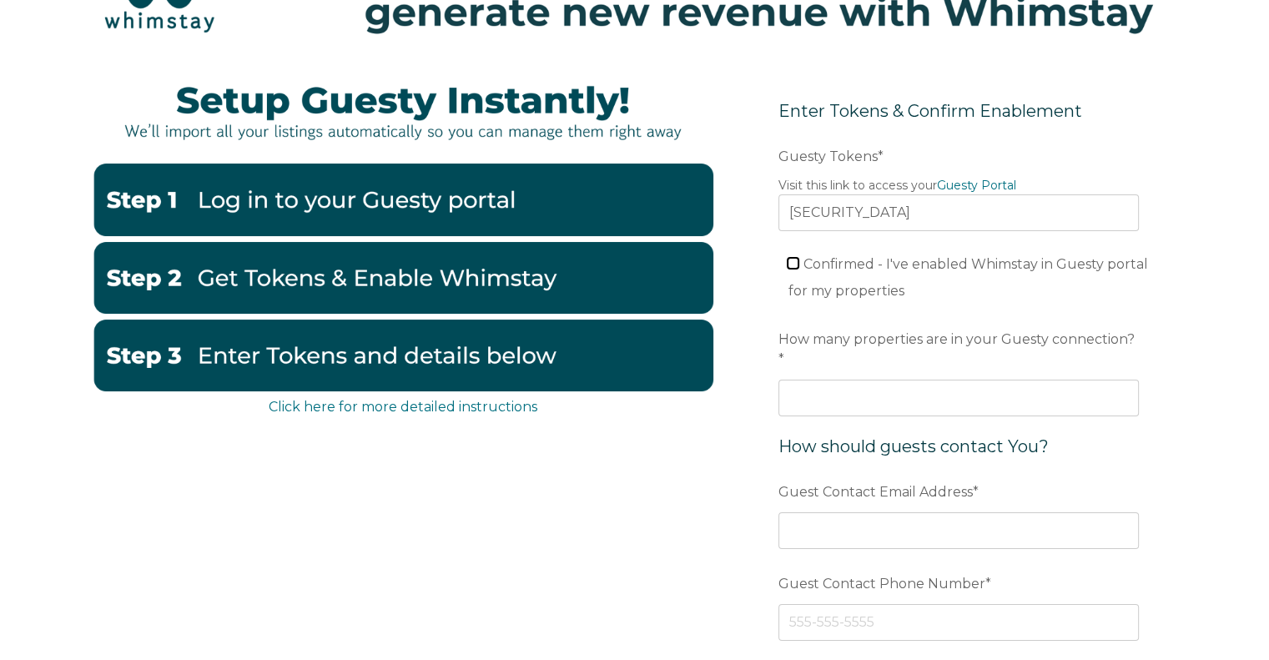
click at [794, 263] on input "Confirmed - I've enabled Whimstay in Guesty portal for my properties" at bounding box center [793, 263] width 11 height 11
checkbox input "true"
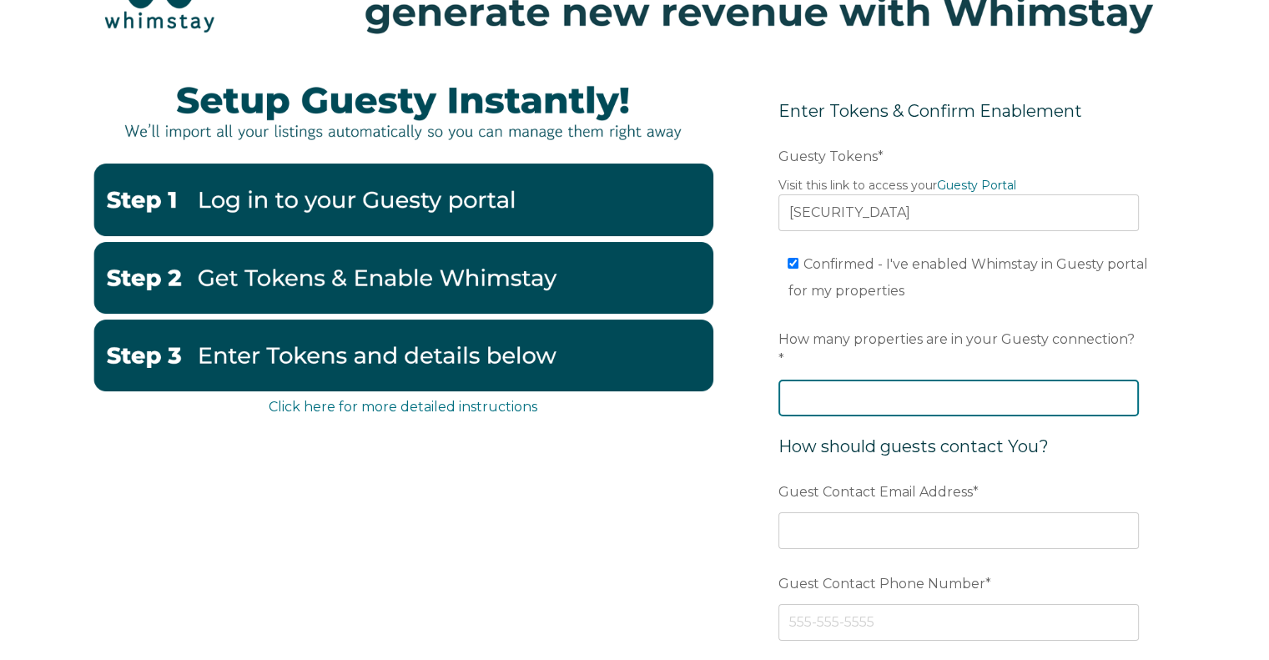
click at [949, 380] on input "How many properties are in your Guesty connection? *" at bounding box center [959, 398] width 361 height 37
type input "60"
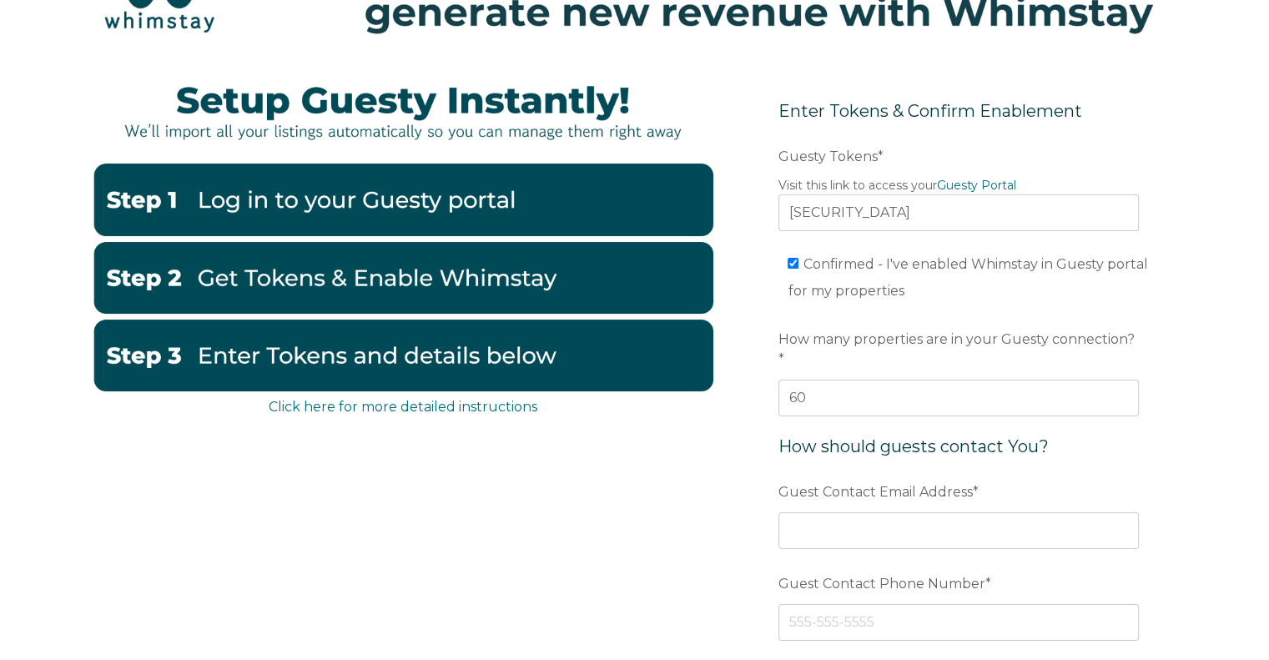
click at [1199, 511] on div "Click here for more detailed instructions Enter Tokens & Confirm Enablement Pre…" at bounding box center [634, 448] width 1269 height 771
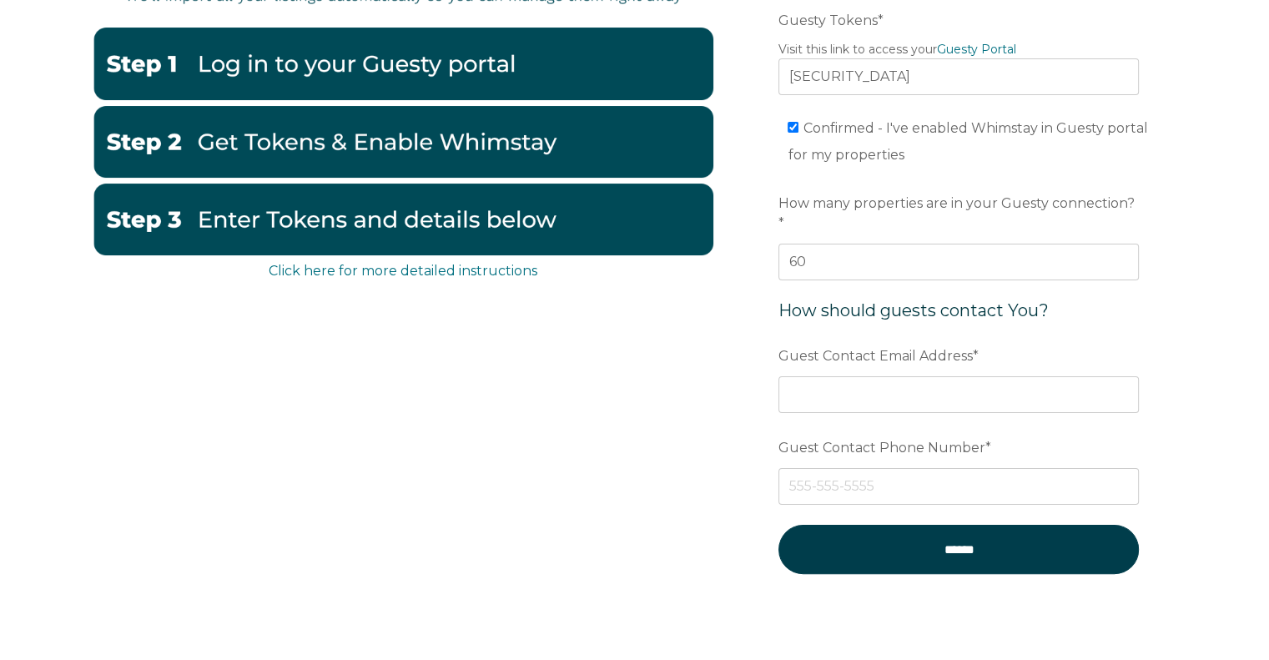
scroll to position [281, 0]
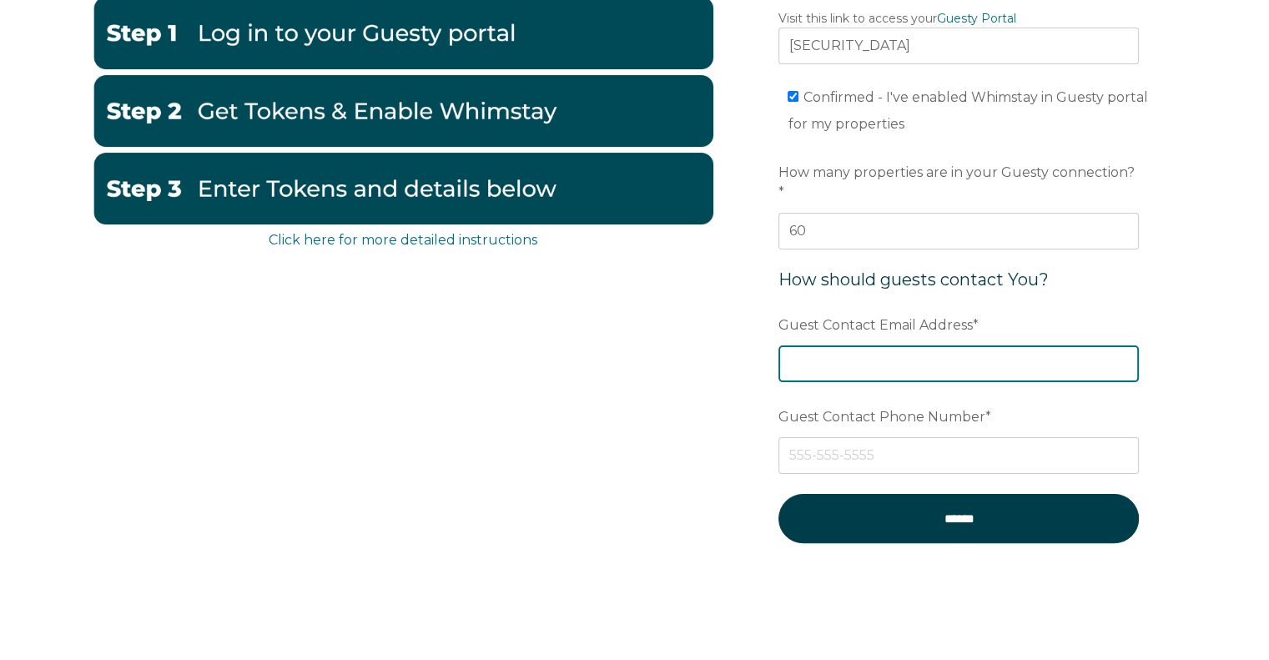
click at [931, 346] on input "Guest Contact Email Address *" at bounding box center [959, 364] width 361 height 37
type input "[EMAIL_ADDRESS][DOMAIN_NAME]"
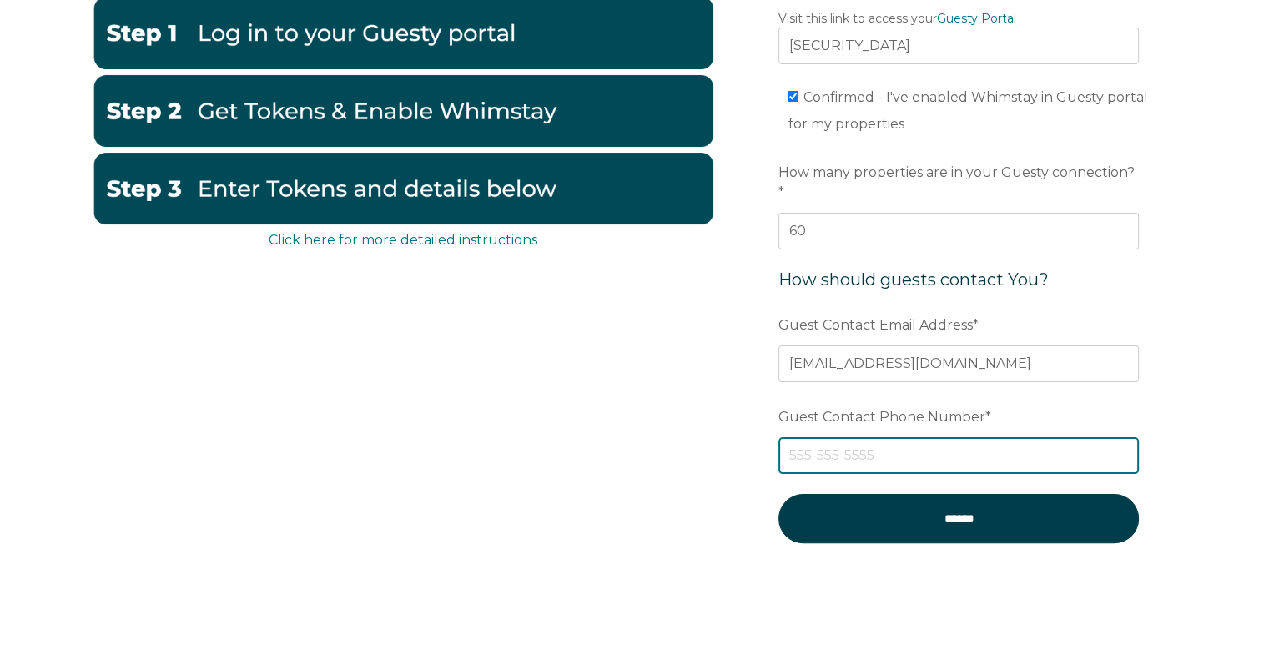
click at [875, 437] on input "Guest Contact Phone Number *" at bounding box center [959, 455] width 361 height 37
type input "8503747335"
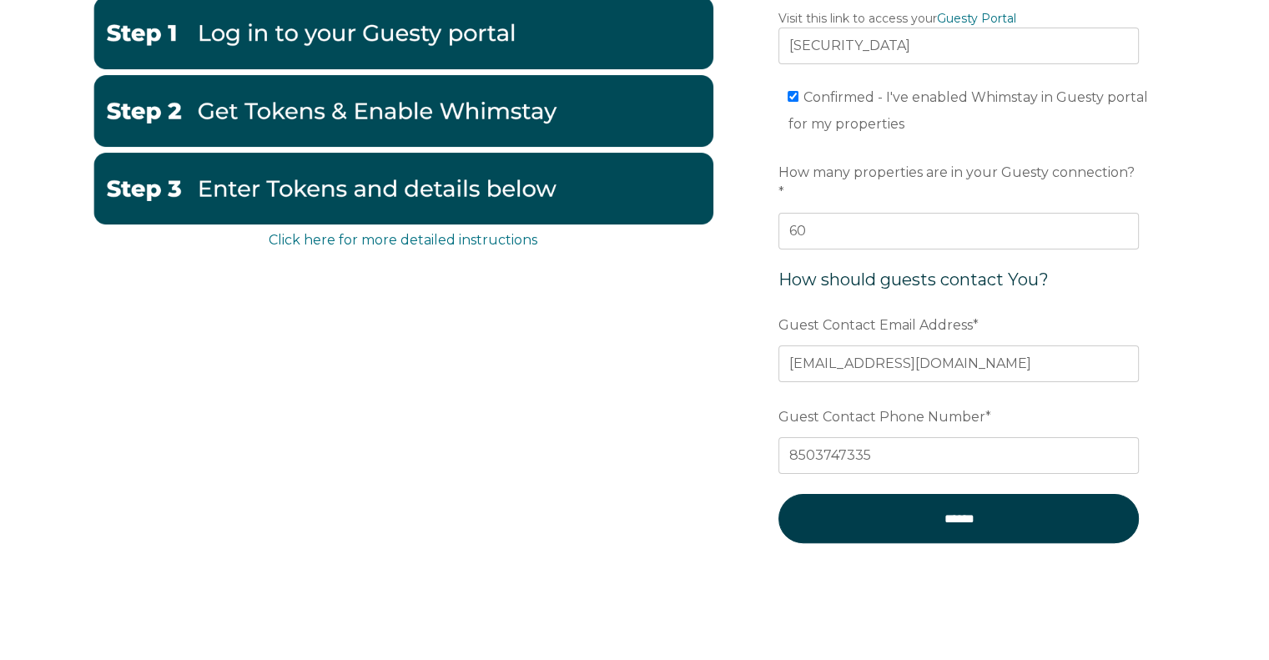
click at [701, 437] on div "Click here for more detailed instructions Enter Tokens & Confirm Enablement Pre…" at bounding box center [635, 249] width 1085 height 704
click at [1237, 451] on div "Click here for more detailed instructions Enter Tokens & Confirm Enablement Pre…" at bounding box center [634, 282] width 1269 height 771
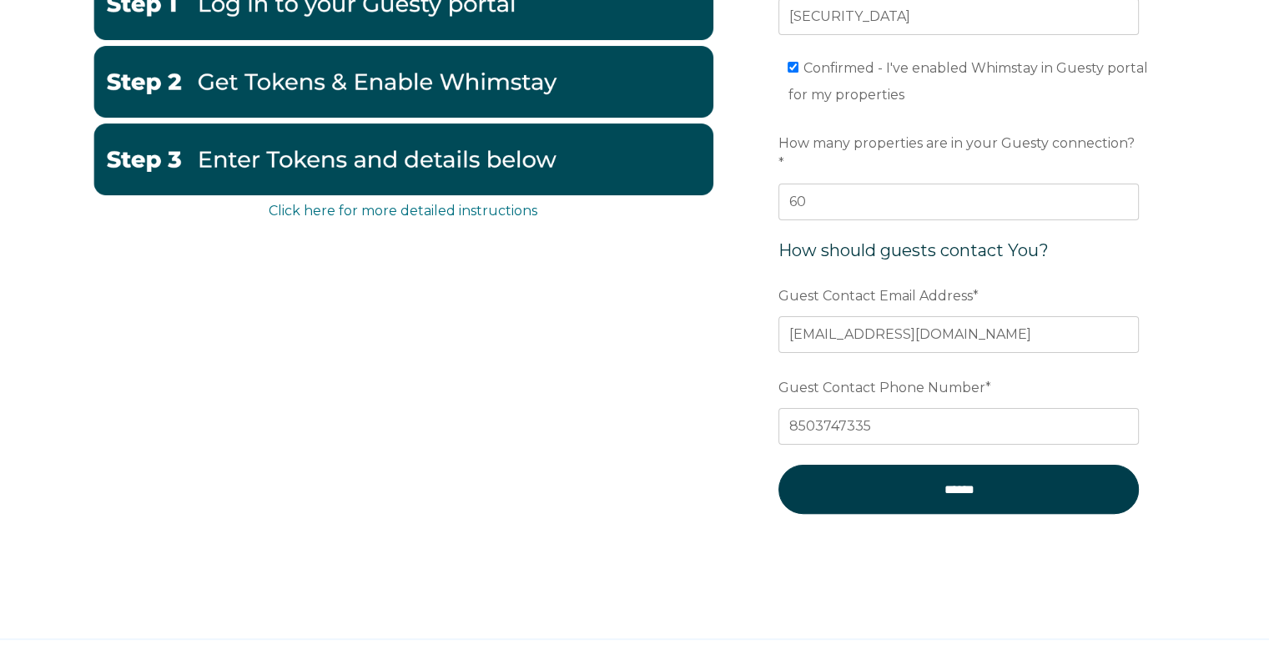
scroll to position [334, 0]
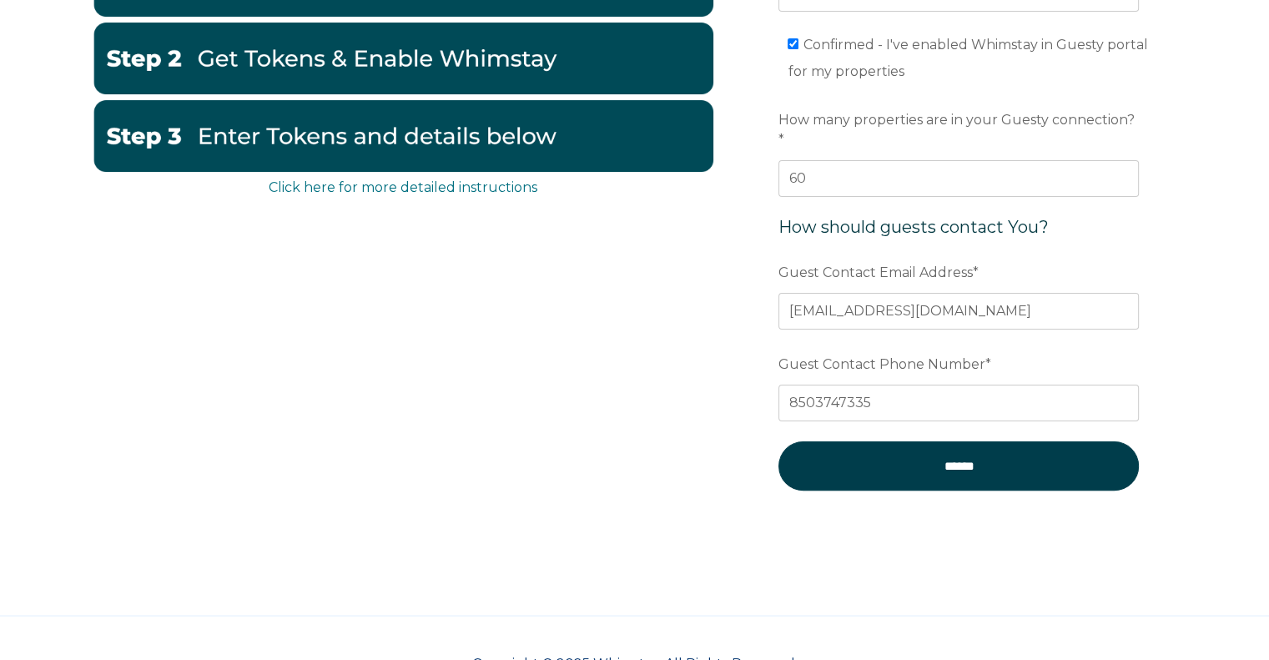
click at [1166, 365] on form "Enter Tokens & Confirm Enablement Preferred language Email Guesty Tokens * Visi…" at bounding box center [959, 196] width 436 height 704
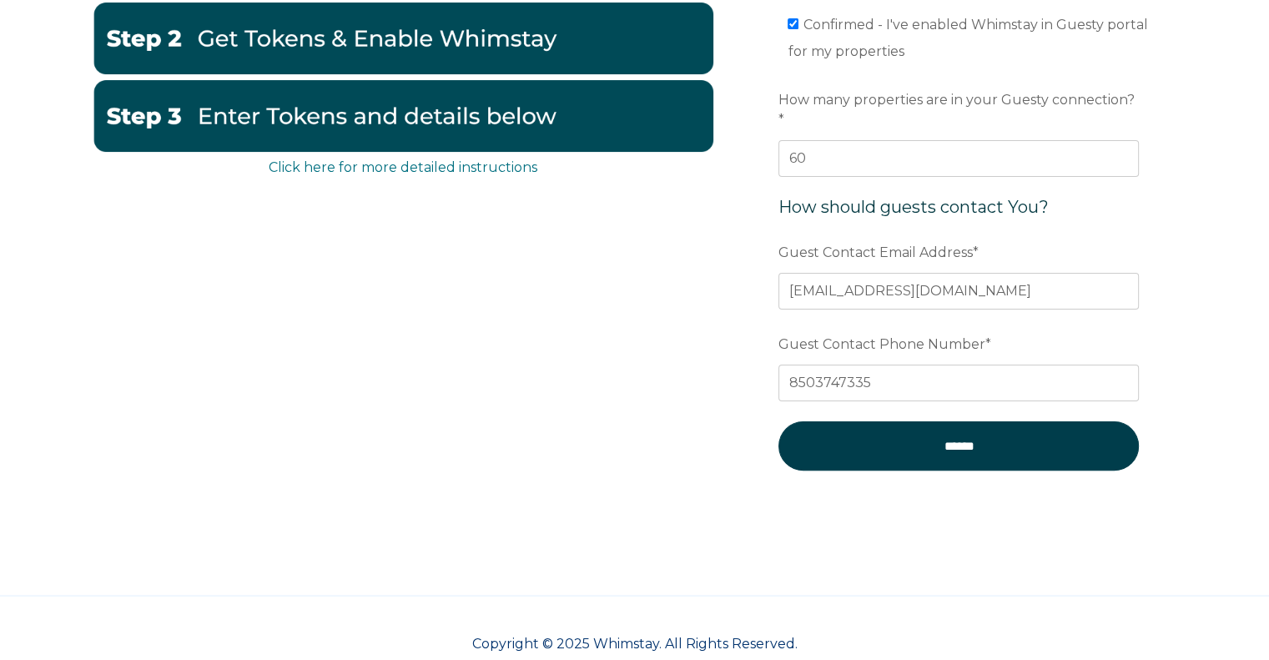
scroll to position [365, 0]
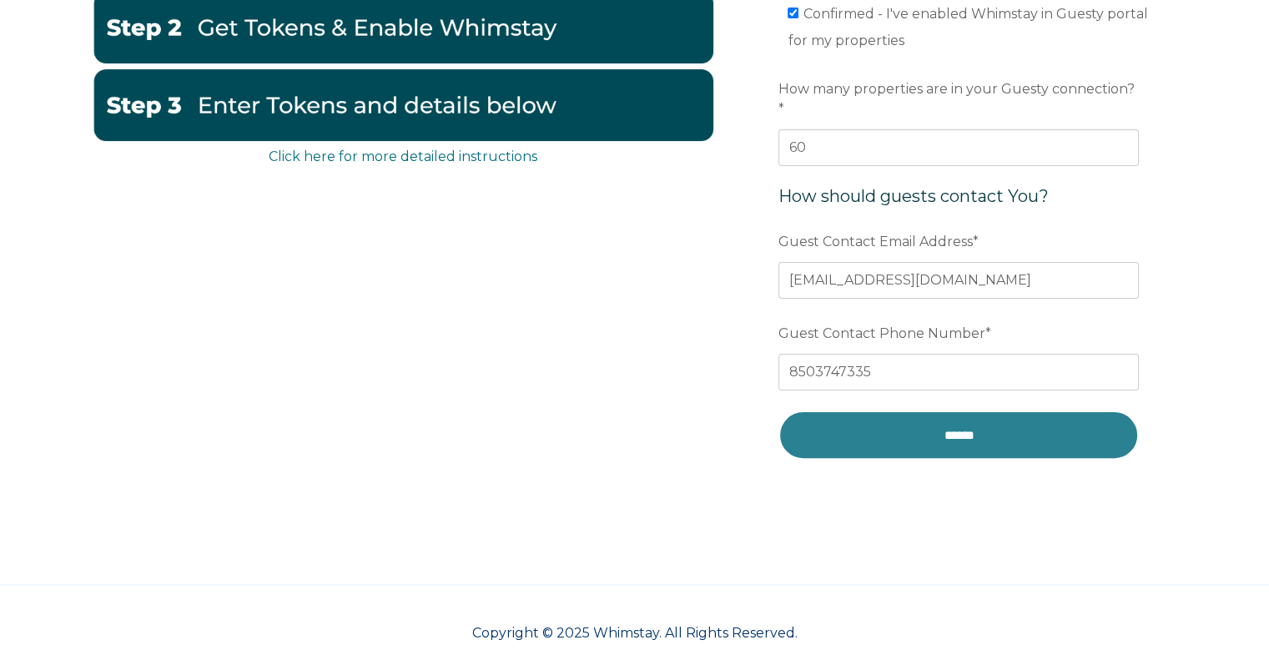
click at [1071, 416] on input "******" at bounding box center [959, 435] width 361 height 49
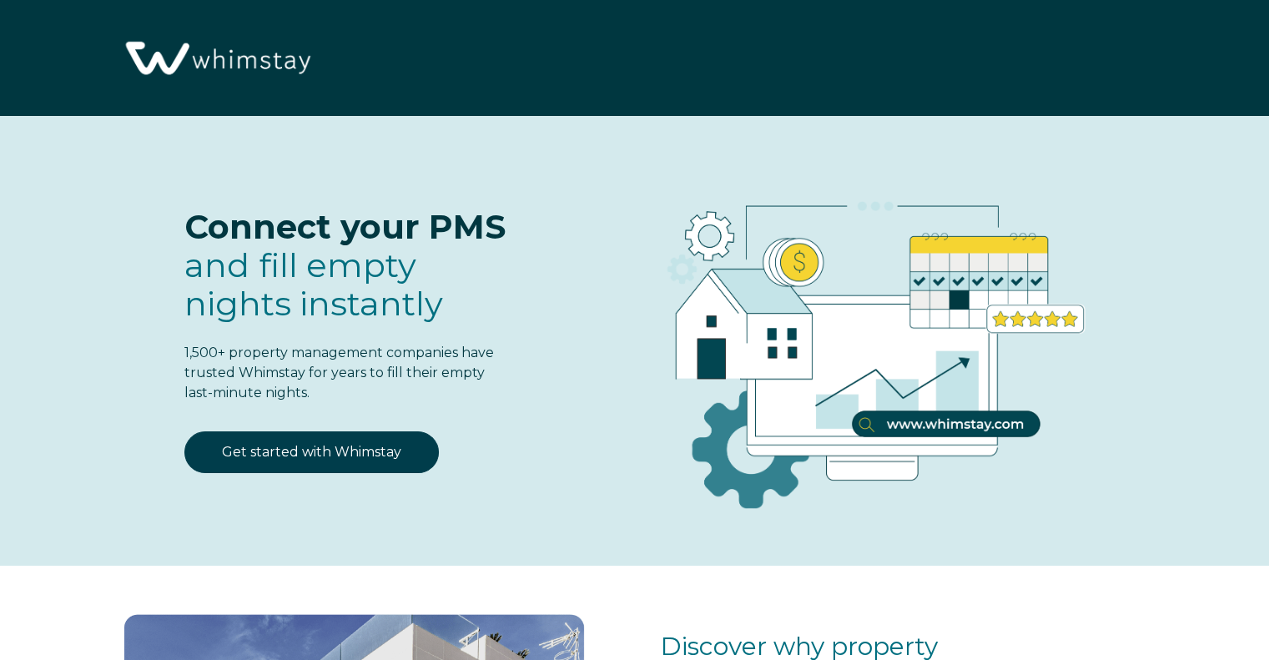
select select "US"
select select "Standard"
select select "US"
select select "Standard"
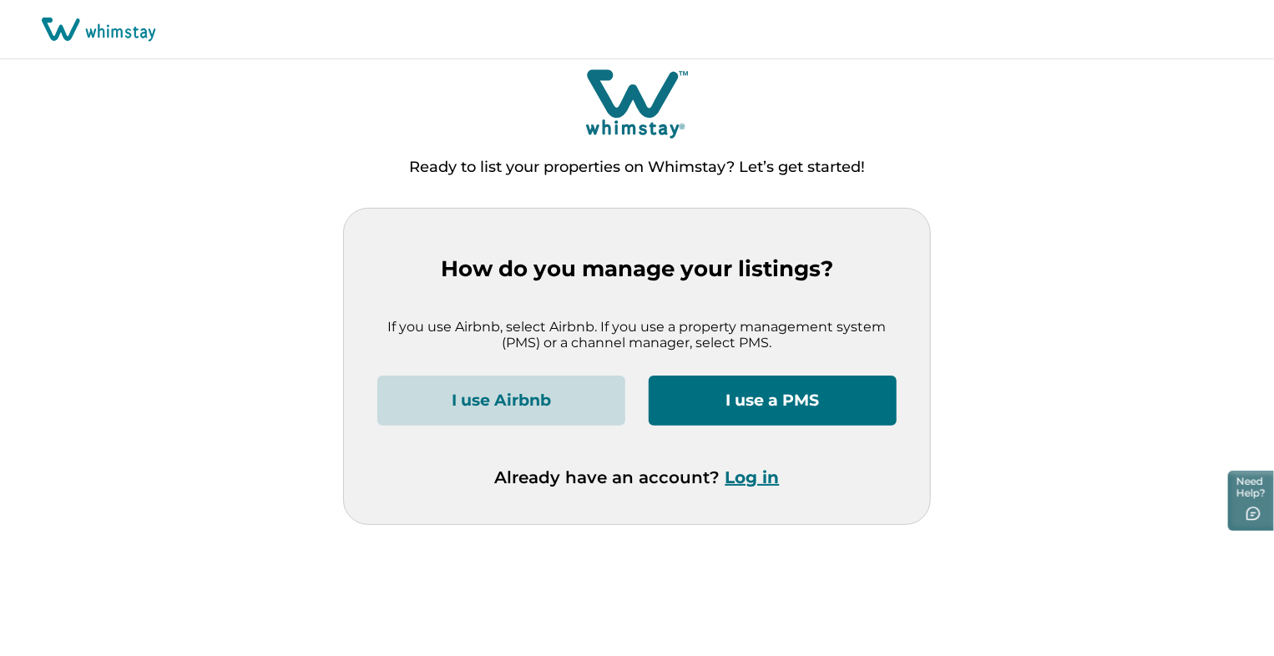
click at [741, 406] on button "I use a PMS" at bounding box center [772, 401] width 248 height 50
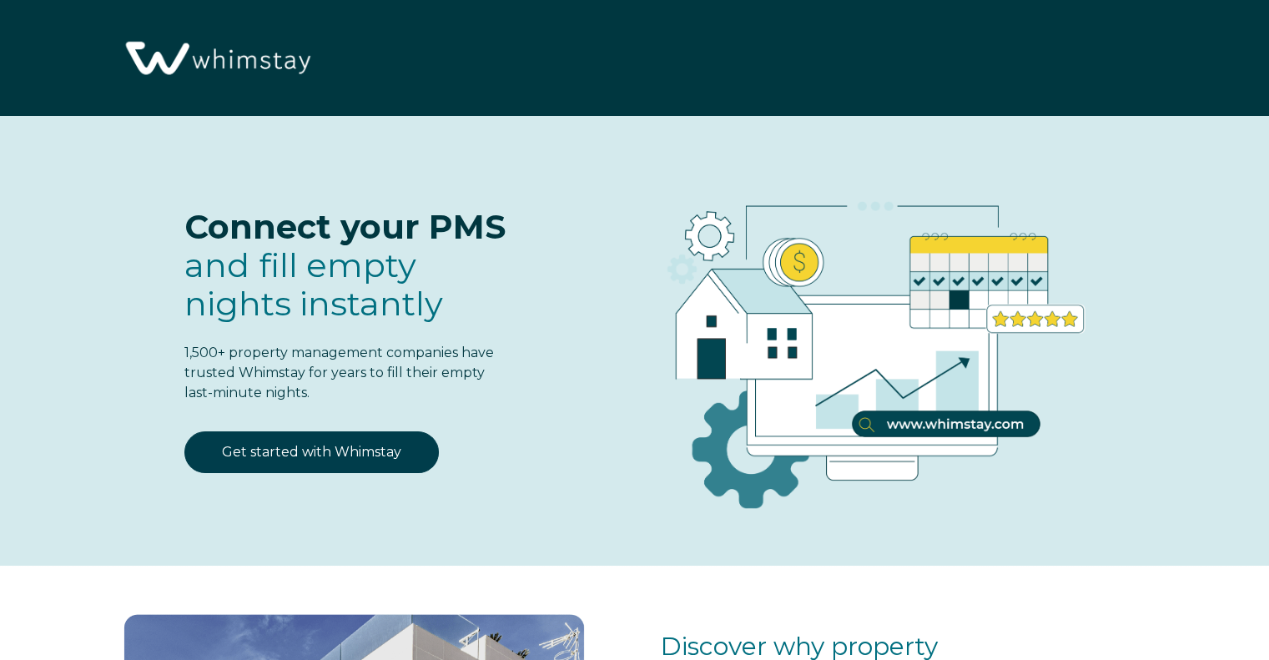
select select "US"
select select "Standard"
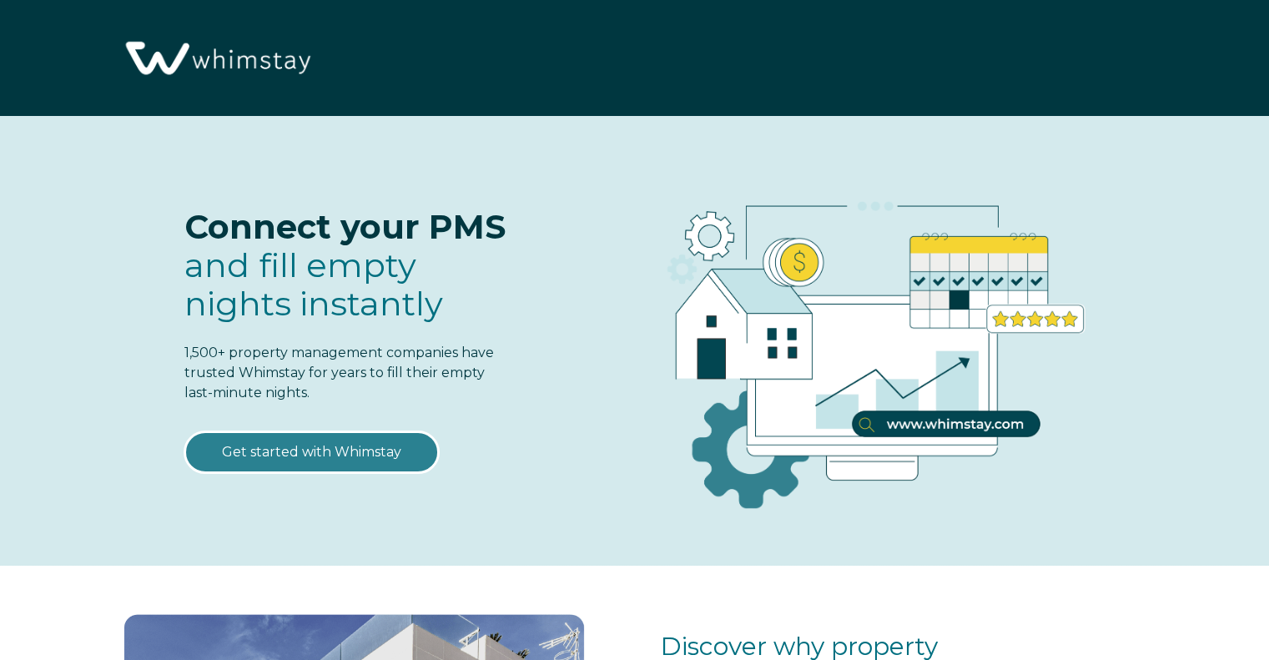
click at [402, 452] on link "Get started with Whimstay" at bounding box center [311, 452] width 255 height 42
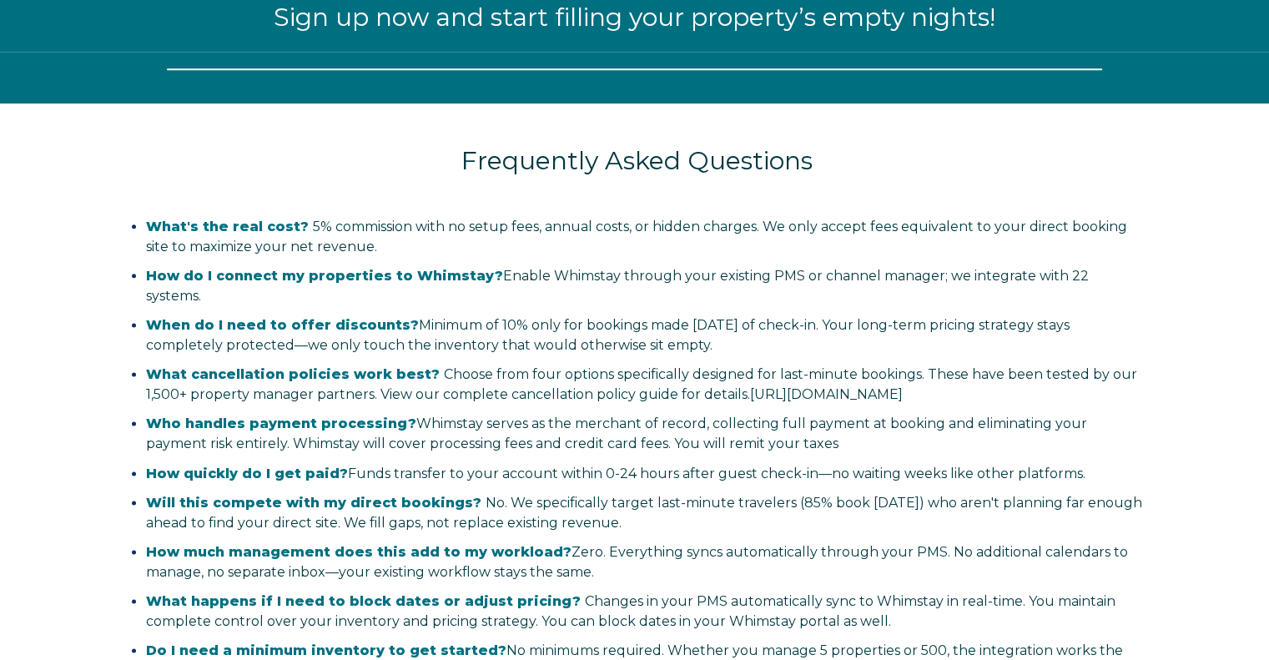
scroll to position [2053, 0]
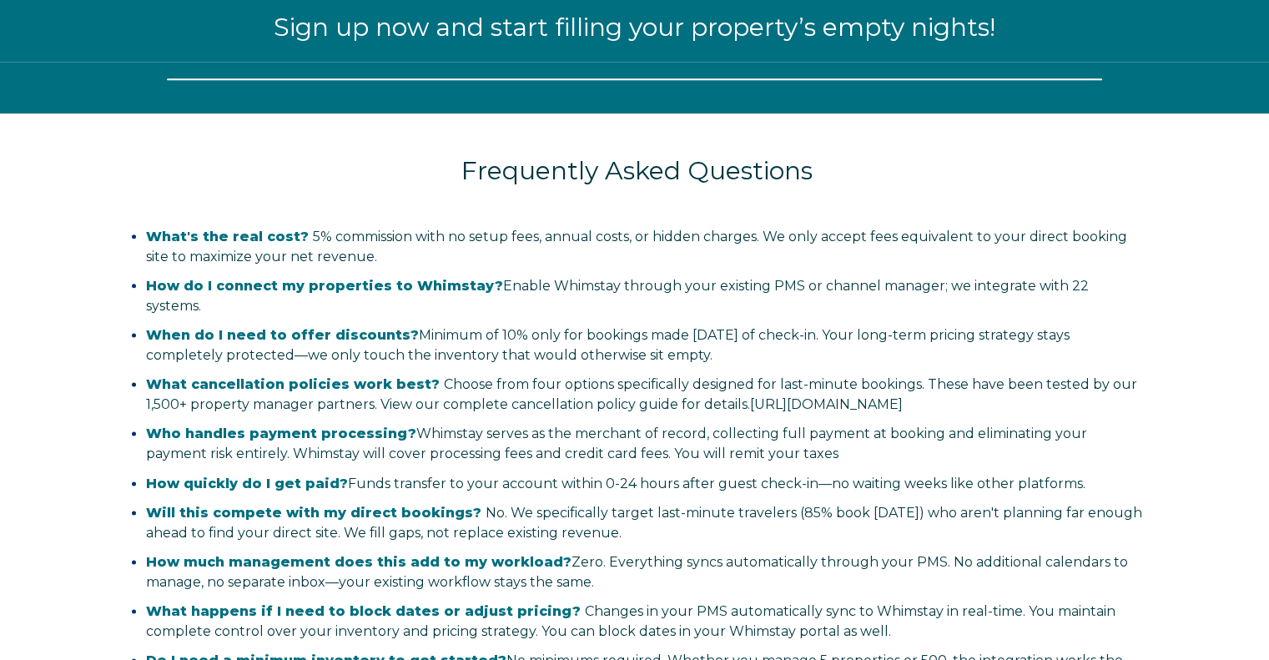
select select "US"
select select "Standard"
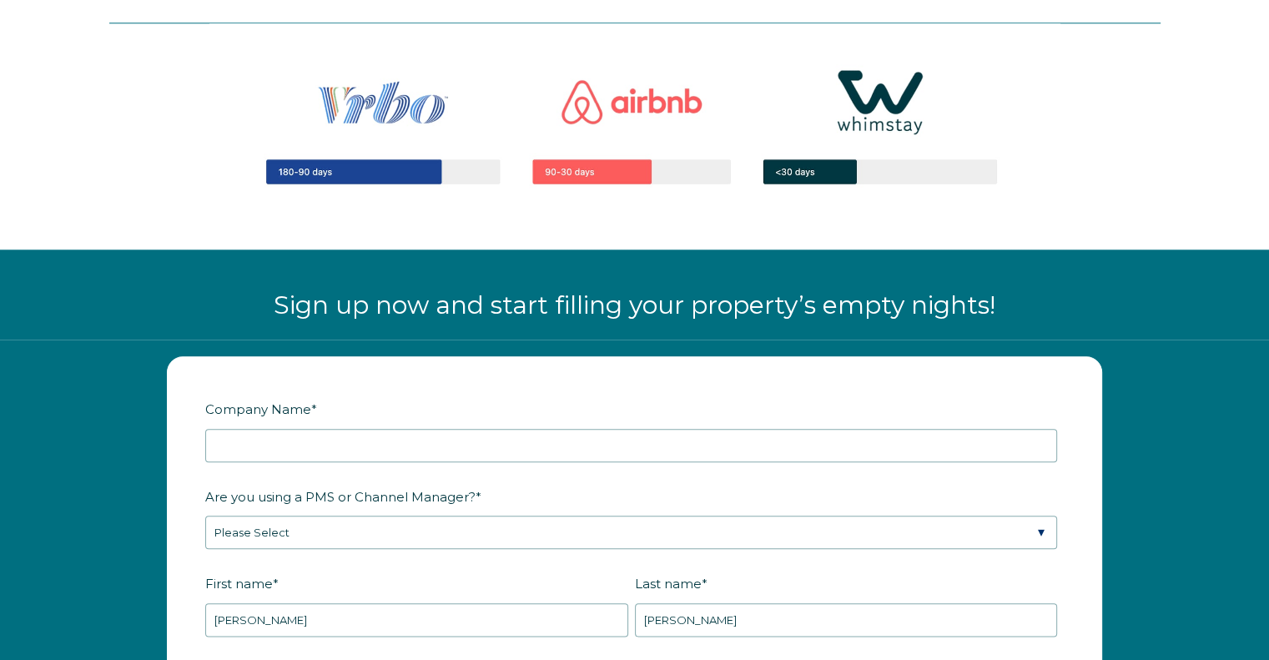
scroll to position [1469, 0]
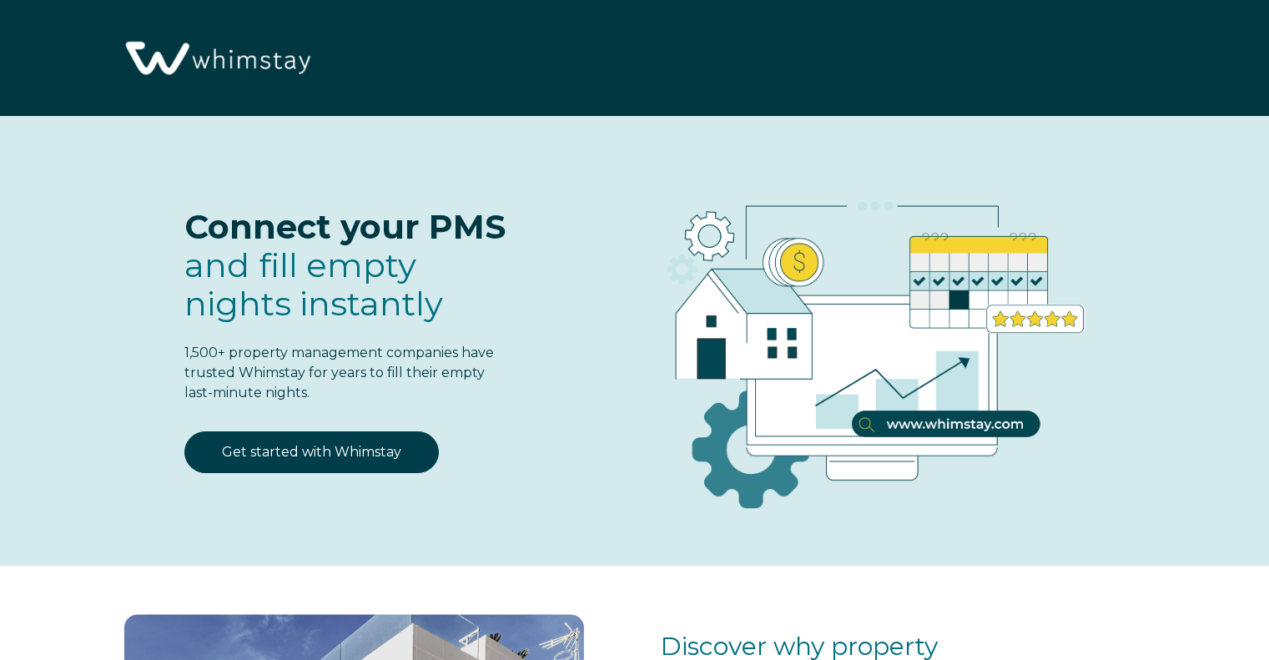
select select "US"
select select "Standard"
